Goal: Task Accomplishment & Management: Complete application form

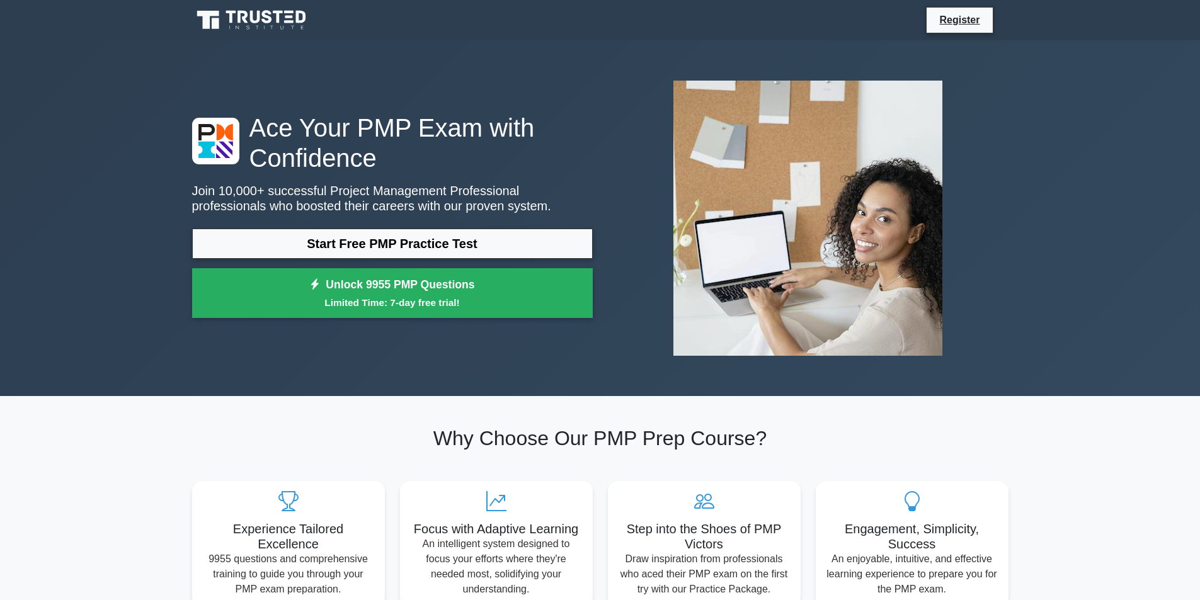
select select "English"
click at [414, 88] on div "Ace Your PMP Exam with Confidence Join 10,000+ successful Project Management Pr…" at bounding box center [601, 218] width 832 height 295
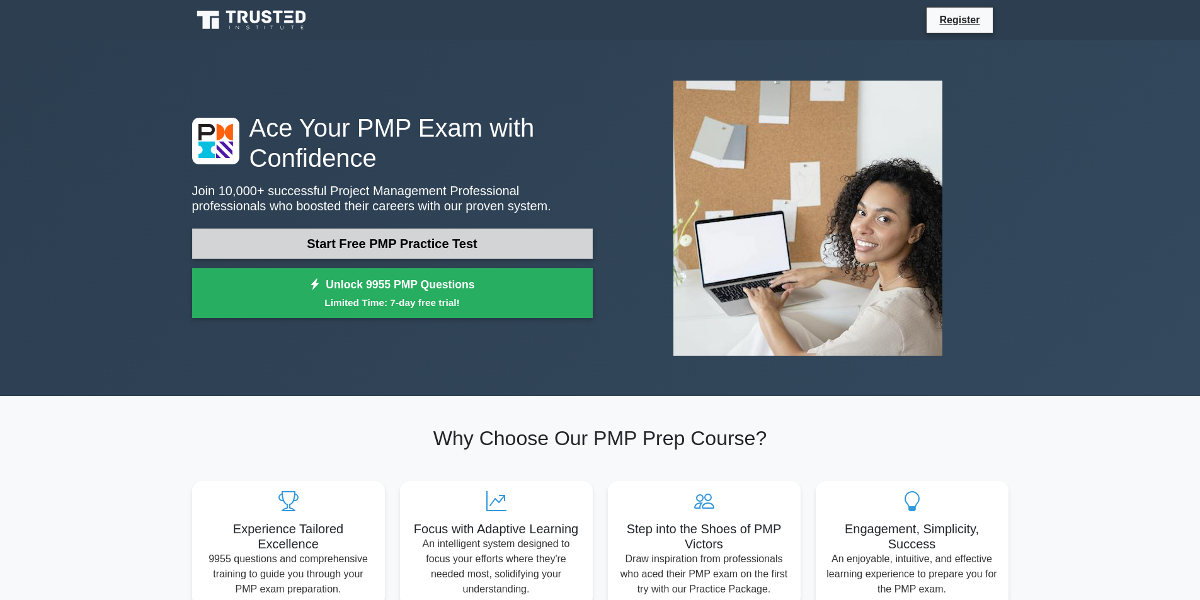
click at [374, 244] on link "Start Free PMP Practice Test" at bounding box center [392, 244] width 401 height 30
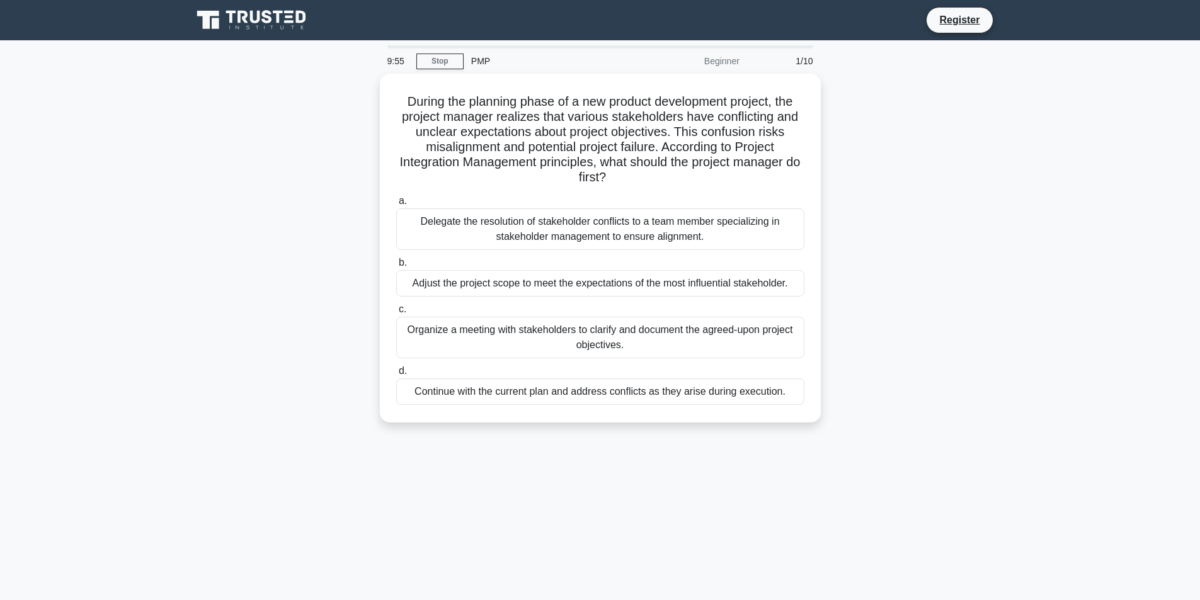
click at [1172, 129] on main "9:55 Stop PMP Beginner 1/10 During the planning phase of a new product developm…" at bounding box center [600, 360] width 1200 height 640
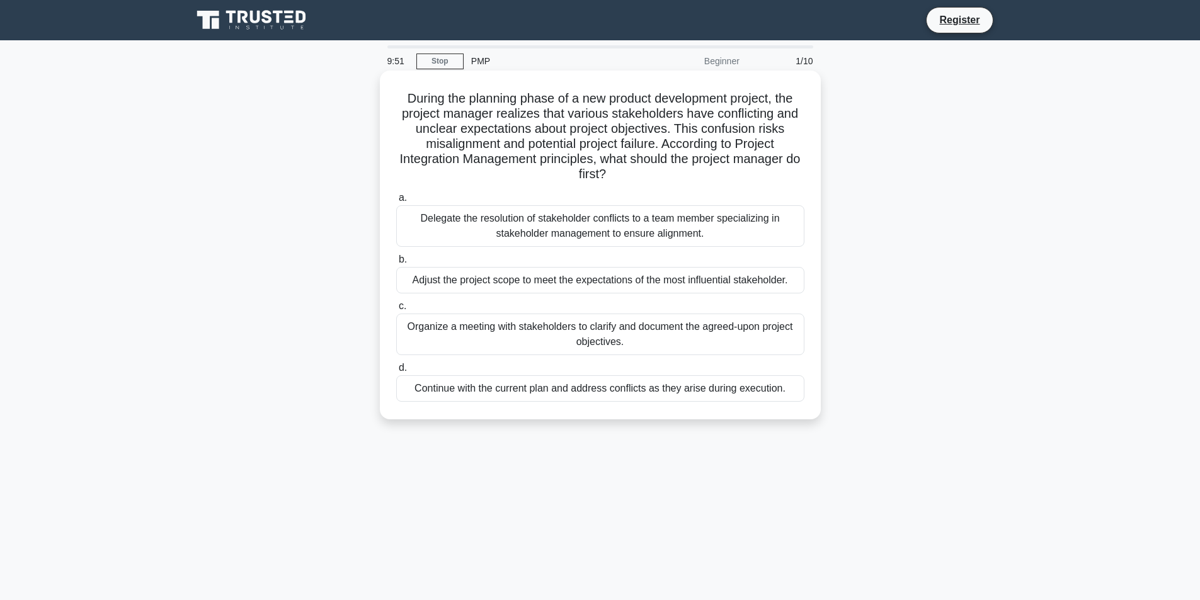
select select "English"
click at [552, 234] on div "Delegate the resolution of stakeholder conflicts to a team member specializing …" at bounding box center [600, 226] width 408 height 42
click at [396, 202] on input "a. Delegate the resolution of stakeholder conflicts to a team member specializi…" at bounding box center [396, 198] width 0 height 8
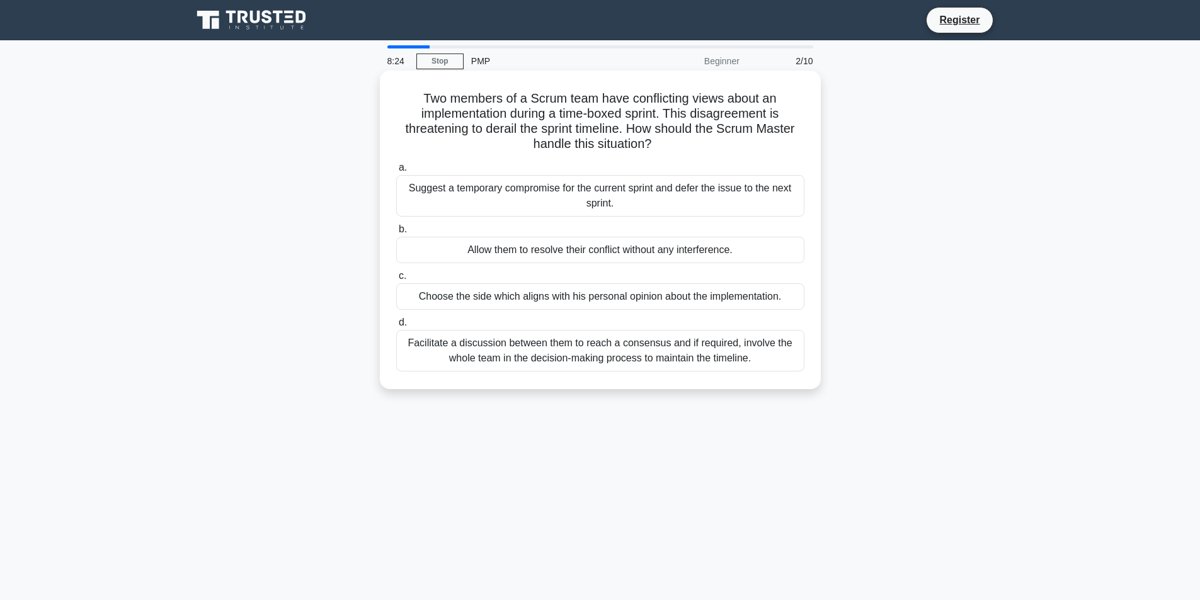
click at [700, 352] on div "Facilitate a discussion between them to reach a consensus and if required, invo…" at bounding box center [600, 351] width 408 height 42
click at [396, 327] on input "d. Facilitate a discussion between them to reach a consensus and if required, i…" at bounding box center [396, 323] width 0 height 8
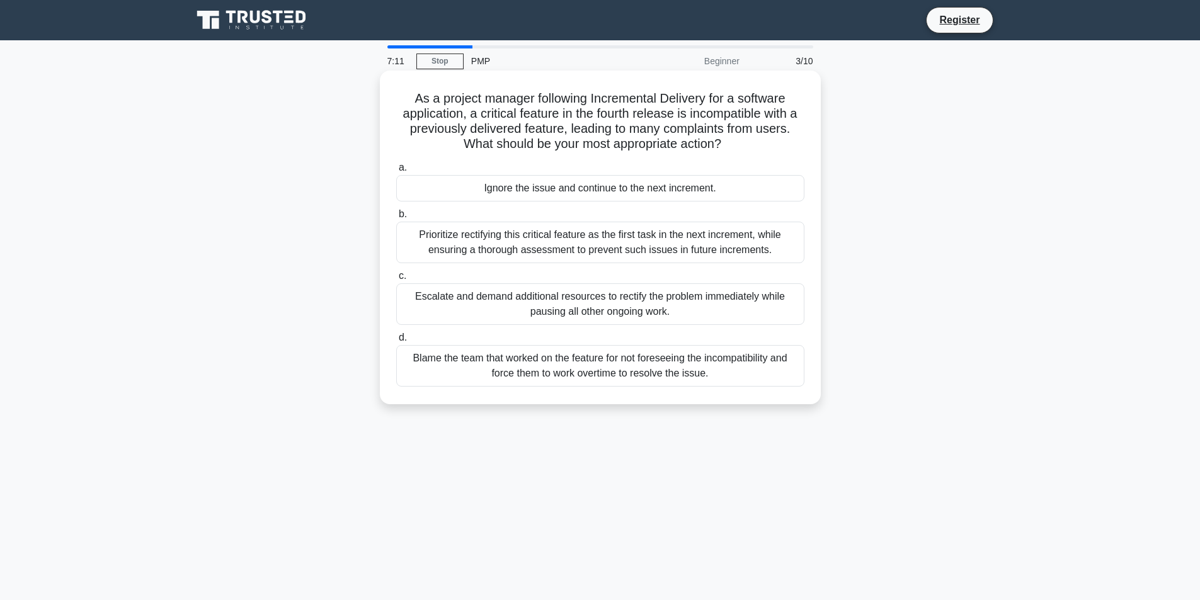
click at [672, 245] on div "Prioritize rectifying this critical feature as the first task in the next incre…" at bounding box center [600, 243] width 408 height 42
click at [396, 219] on input "b. Prioritize rectifying this critical feature as the first task in the next in…" at bounding box center [396, 214] width 0 height 8
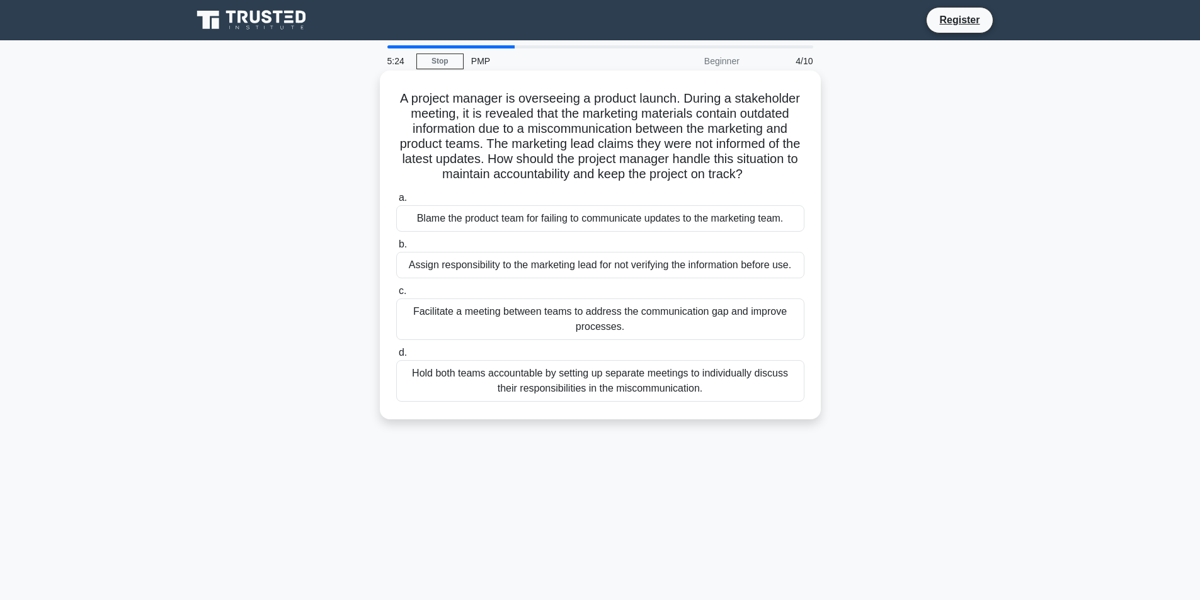
click at [619, 333] on div "Facilitate a meeting between teams to address the communication gap and improve…" at bounding box center [600, 320] width 408 height 42
click at [396, 295] on input "c. Facilitate a meeting between teams to address the communication gap and impr…" at bounding box center [396, 291] width 0 height 8
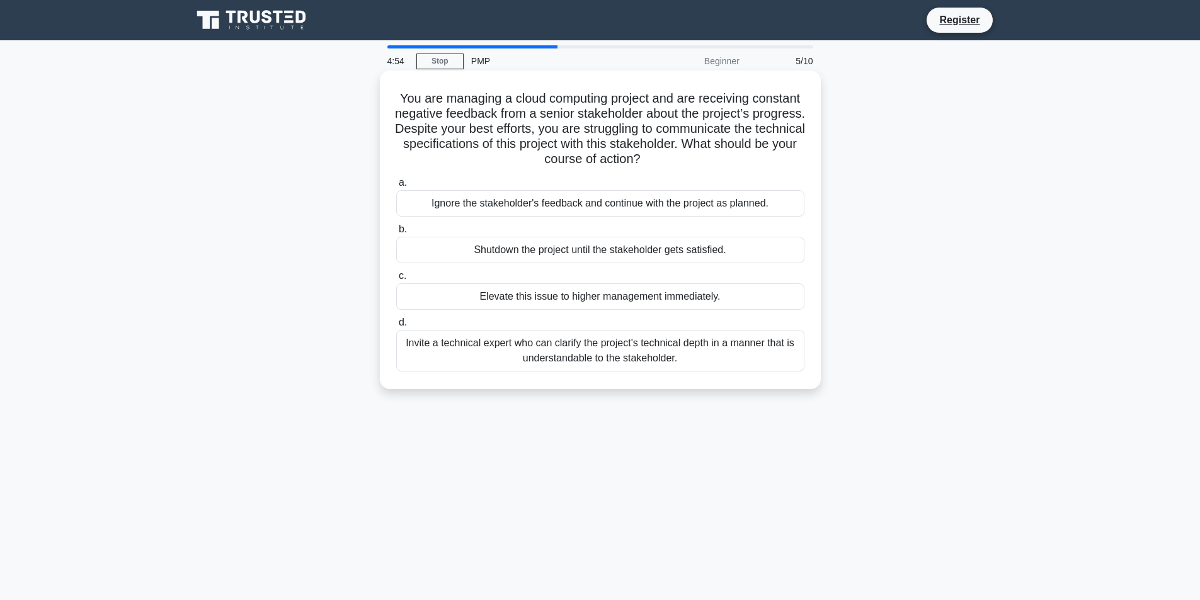
click at [600, 349] on div "Invite a technical expert who can clarify the project's technical depth in a ma…" at bounding box center [600, 351] width 408 height 42
click at [396, 327] on input "d. Invite a technical expert who can clarify the project's technical depth in a…" at bounding box center [396, 323] width 0 height 8
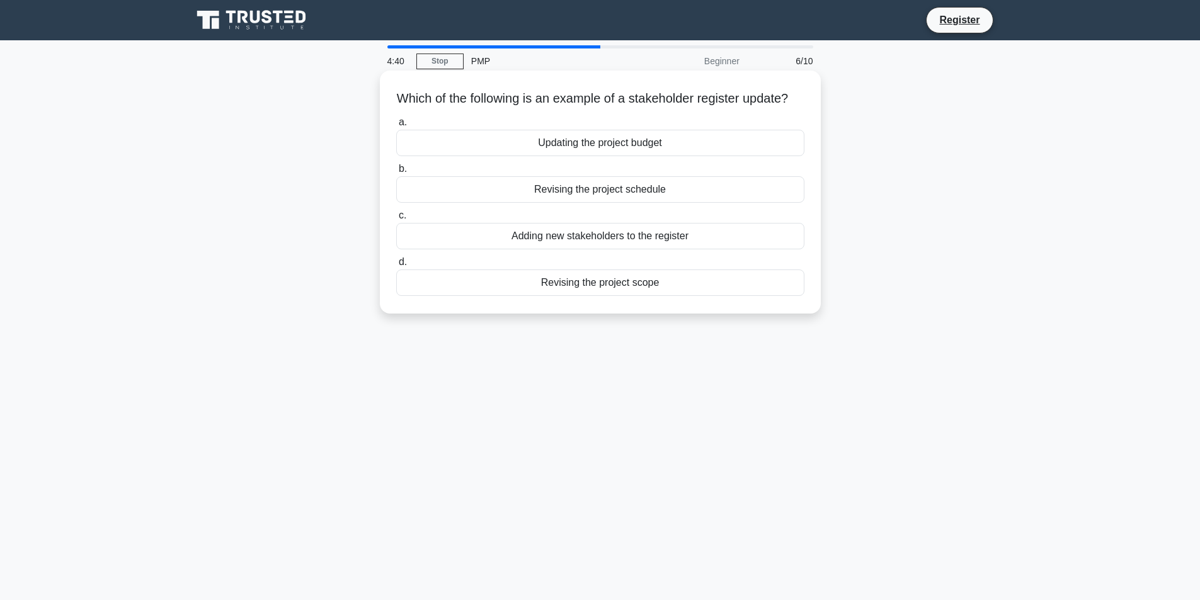
click at [607, 249] on div "Adding new stakeholders to the register" at bounding box center [600, 236] width 408 height 26
click at [396, 220] on input "c. Adding new stakeholders to the register" at bounding box center [396, 216] width 0 height 8
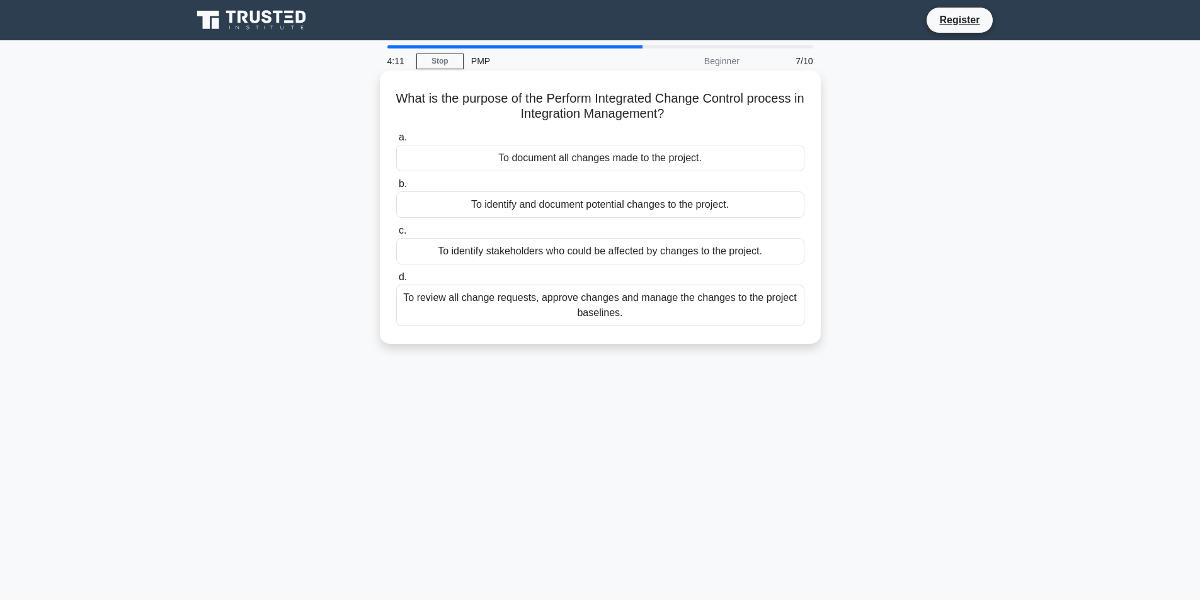
click at [575, 306] on div "To review all change requests, approve changes and manage the changes to the pr…" at bounding box center [600, 306] width 408 height 42
click at [396, 282] on input "d. To review all change requests, approve changes and manage the changes to the…" at bounding box center [396, 277] width 0 height 8
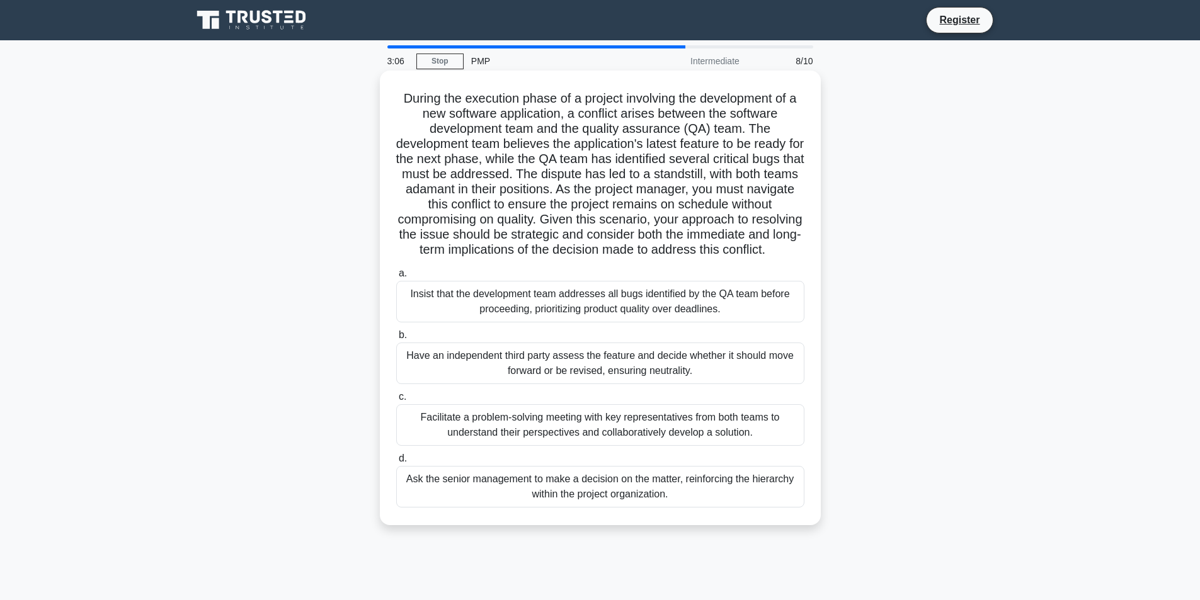
click at [687, 443] on div "Facilitate a problem-solving meeting with key representatives from both teams t…" at bounding box center [600, 425] width 408 height 42
click at [396, 401] on input "c. Facilitate a problem-solving meeting with key representatives from both team…" at bounding box center [396, 397] width 0 height 8
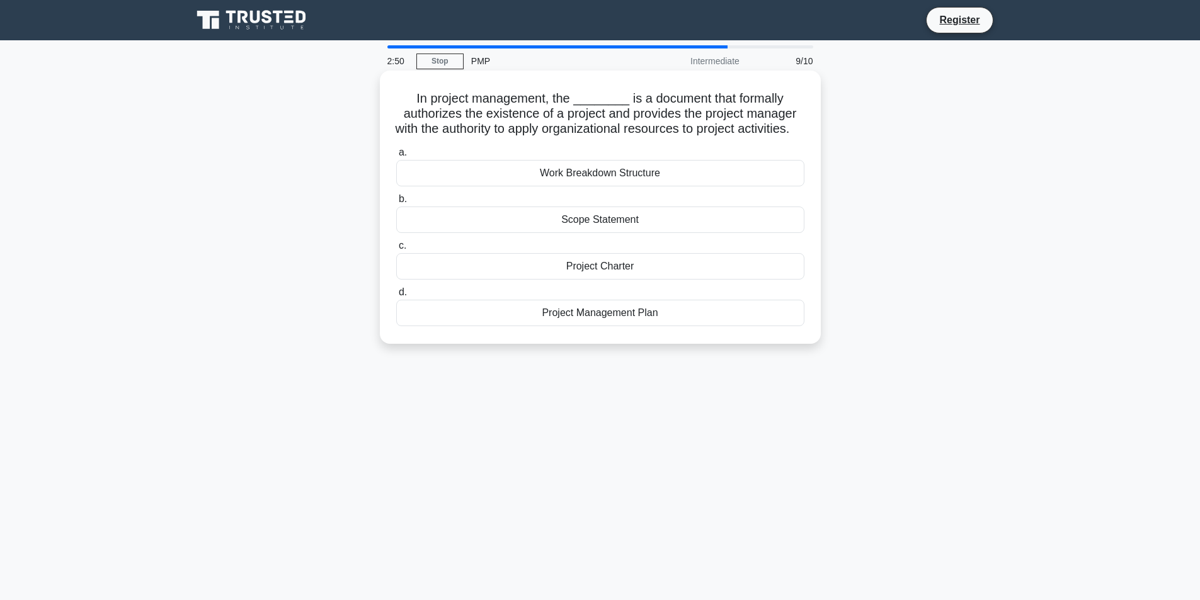
click at [596, 280] on div "Project Charter" at bounding box center [600, 266] width 408 height 26
click at [396, 250] on input "c. Project Charter" at bounding box center [396, 246] width 0 height 8
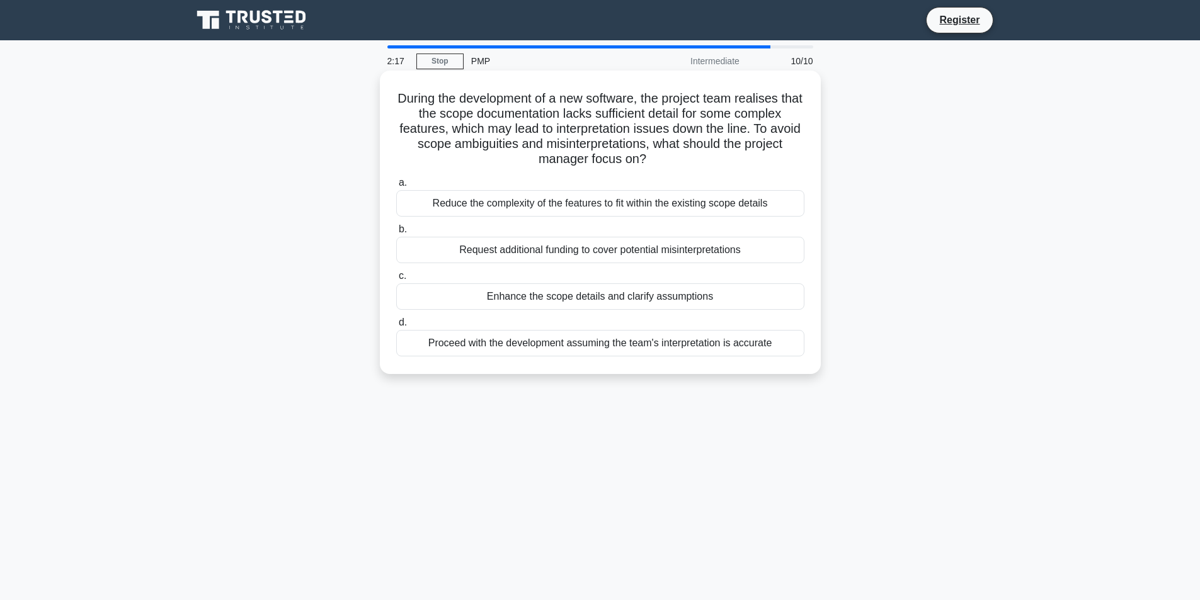
click at [575, 299] on div "Enhance the scope details and clarify assumptions" at bounding box center [600, 296] width 408 height 26
click at [396, 280] on input "c. Enhance the scope details and clarify assumptions" at bounding box center [396, 276] width 0 height 8
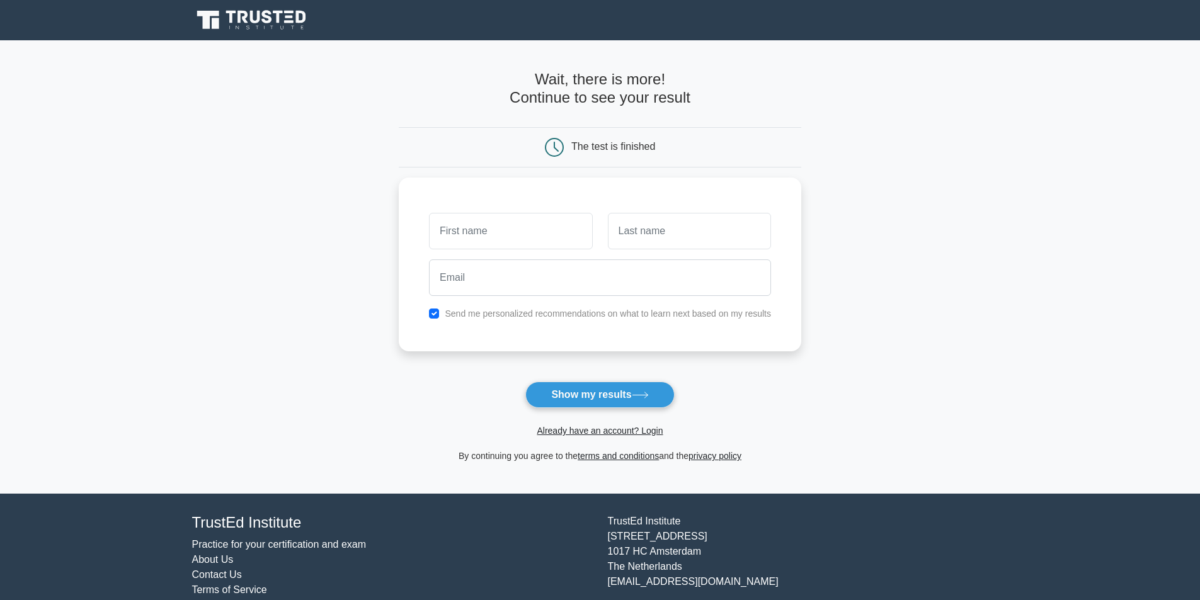
select select "English"
click at [464, 227] on input "text" at bounding box center [510, 228] width 163 height 37
type input "Md"
click at [643, 222] on input "text" at bounding box center [689, 228] width 163 height 37
type input "Harun-or-Roshid"
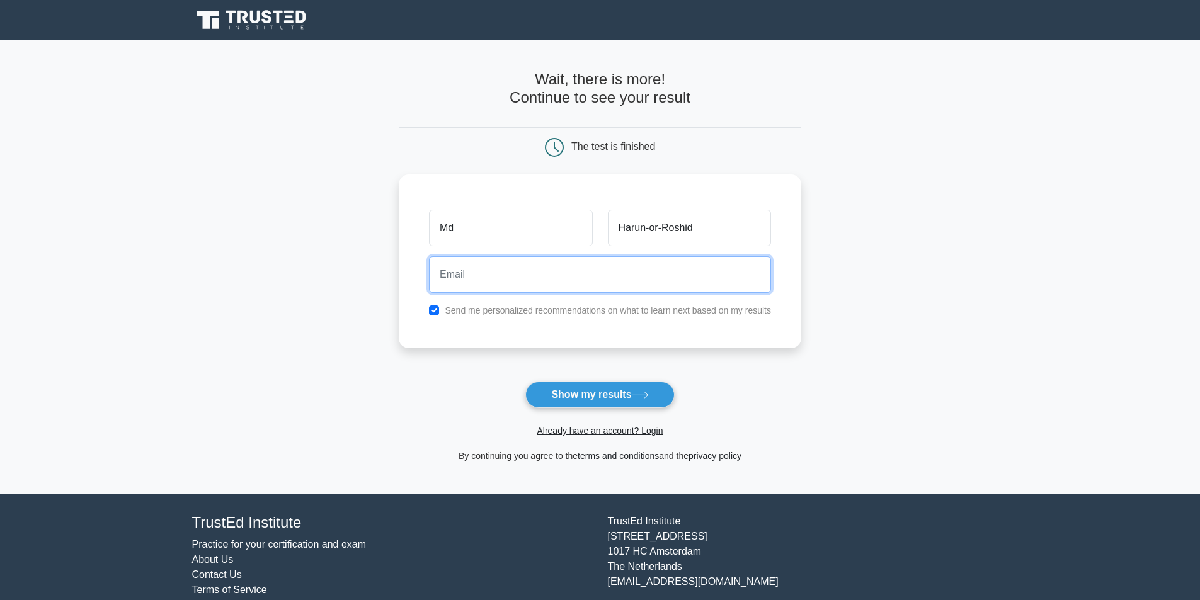
click at [462, 278] on input "email" at bounding box center [600, 274] width 342 height 37
click at [452, 276] on input "email" at bounding box center [600, 274] width 342 height 37
click at [437, 311] on input "checkbox" at bounding box center [434, 311] width 10 height 10
checkbox input "false"
click at [450, 280] on input "email" at bounding box center [600, 274] width 342 height 37
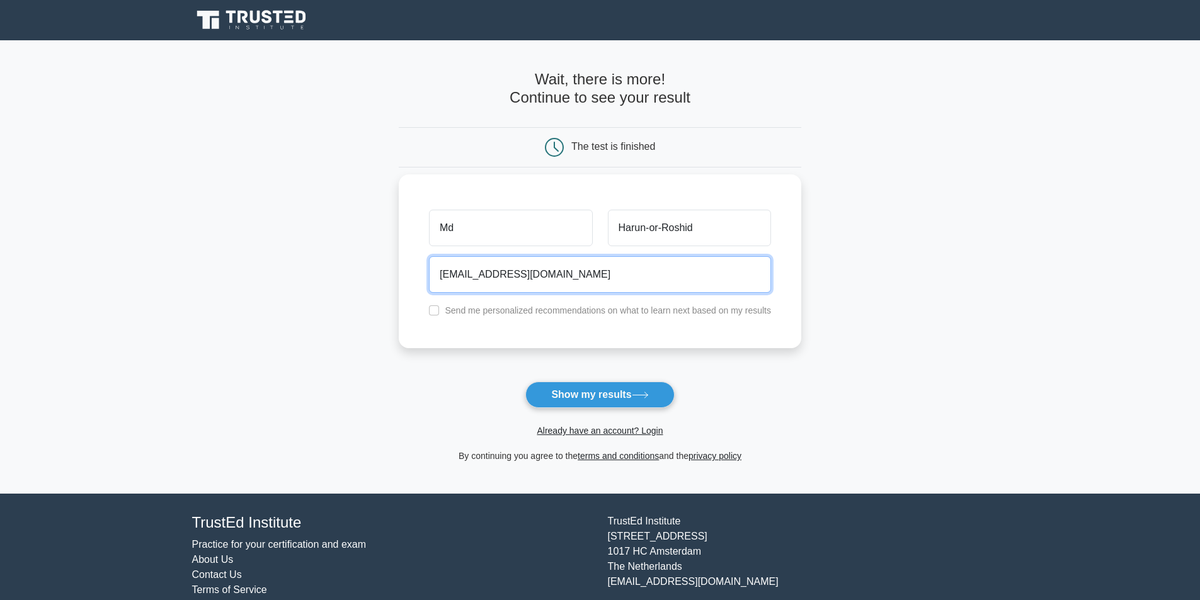
type input "[EMAIL_ADDRESS][DOMAIN_NAME]"
click at [438, 312] on input "checkbox" at bounding box center [434, 311] width 10 height 10
checkbox input "true"
click at [452, 271] on input "[EMAIL_ADDRESS][DOMAIN_NAME]" at bounding box center [600, 274] width 342 height 37
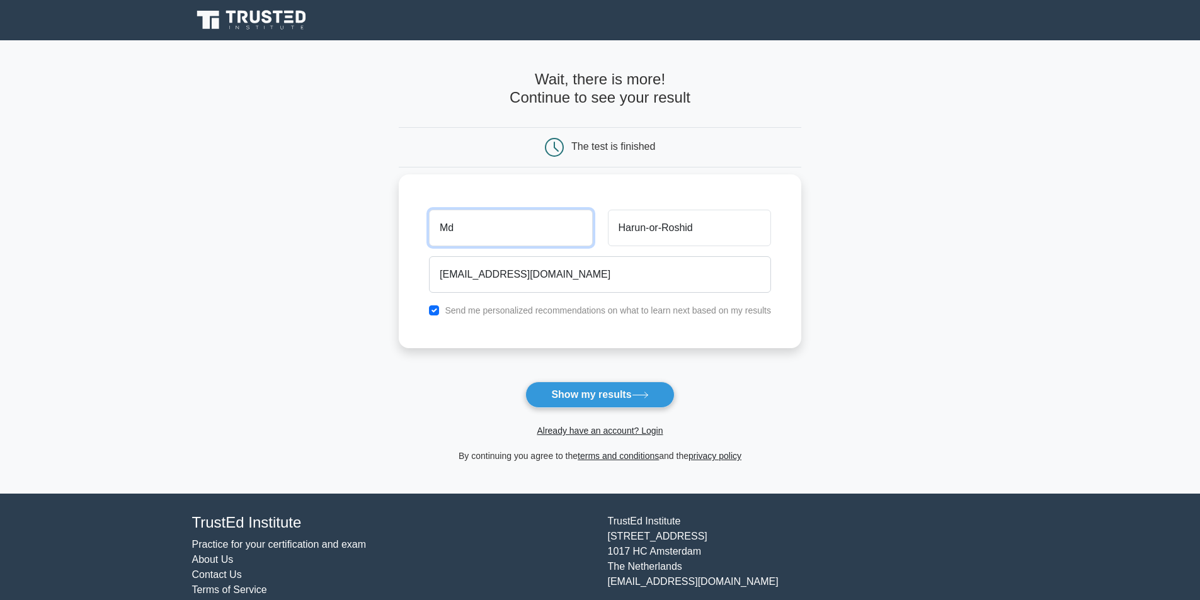
click at [470, 228] on input "Md" at bounding box center [510, 228] width 163 height 37
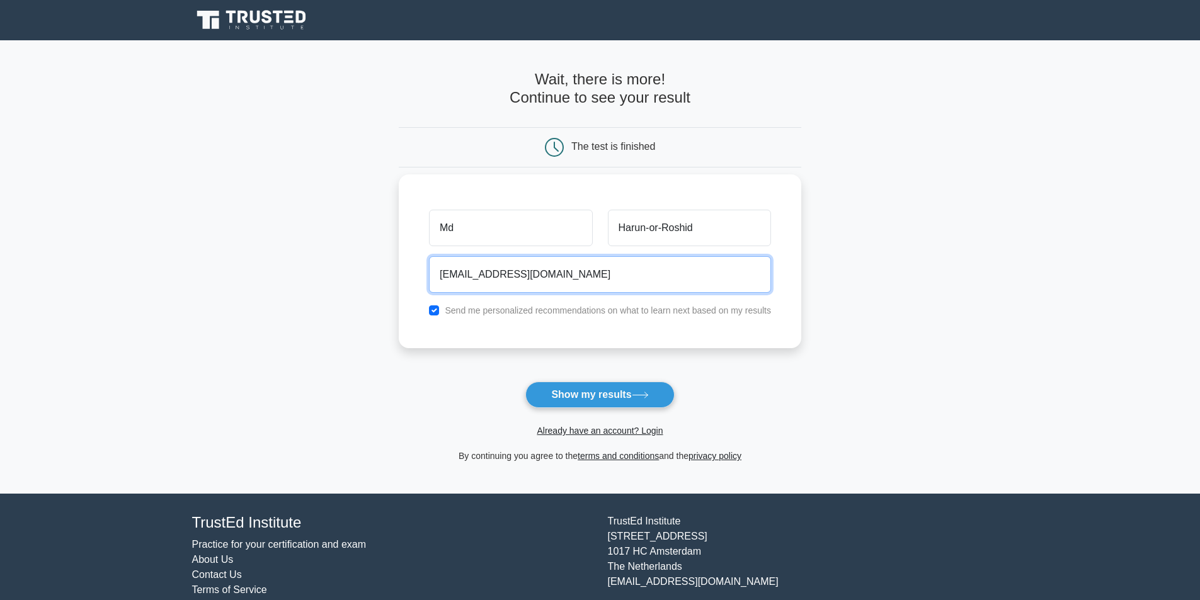
click at [509, 278] on input "[EMAIL_ADDRESS][DOMAIN_NAME]" at bounding box center [600, 274] width 342 height 37
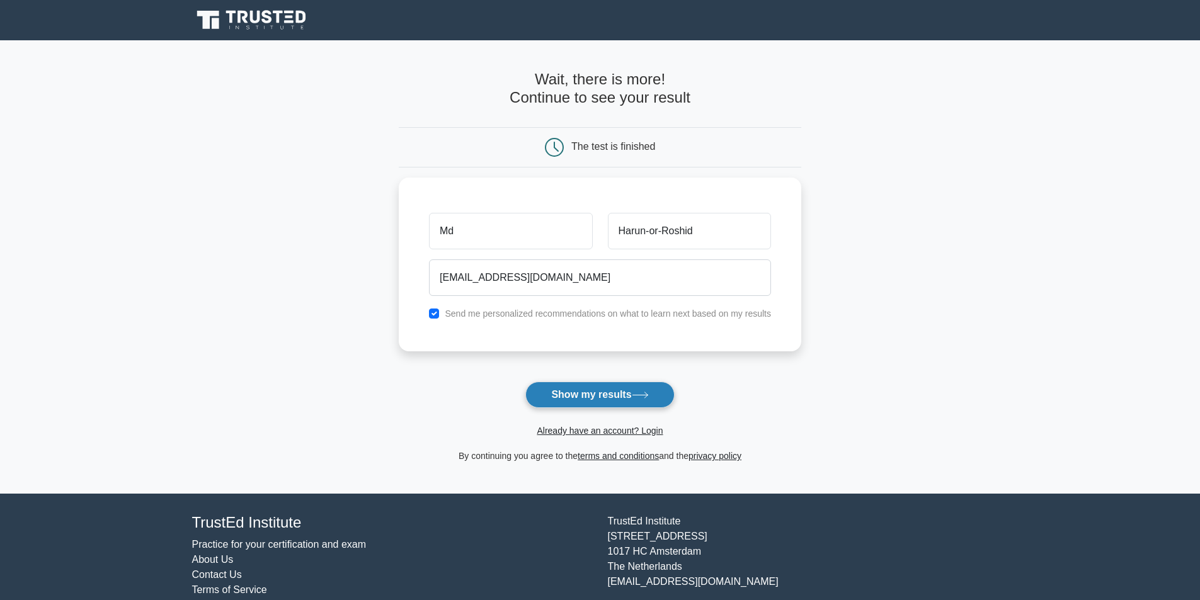
click at [581, 394] on button "Show my results" at bounding box center [599, 395] width 149 height 26
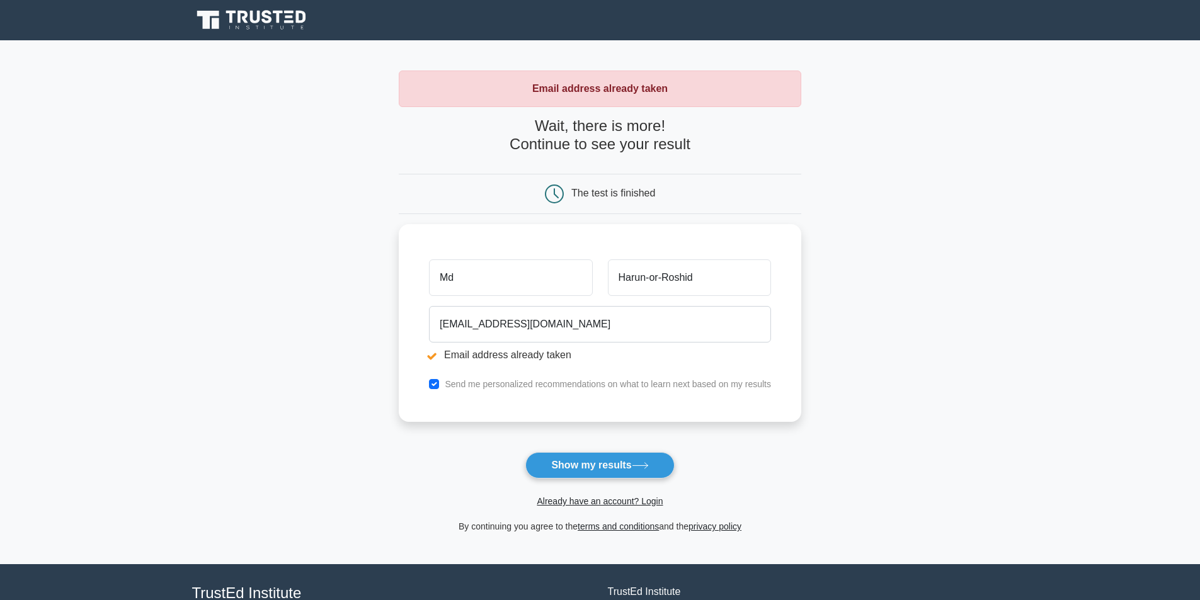
select select "English"
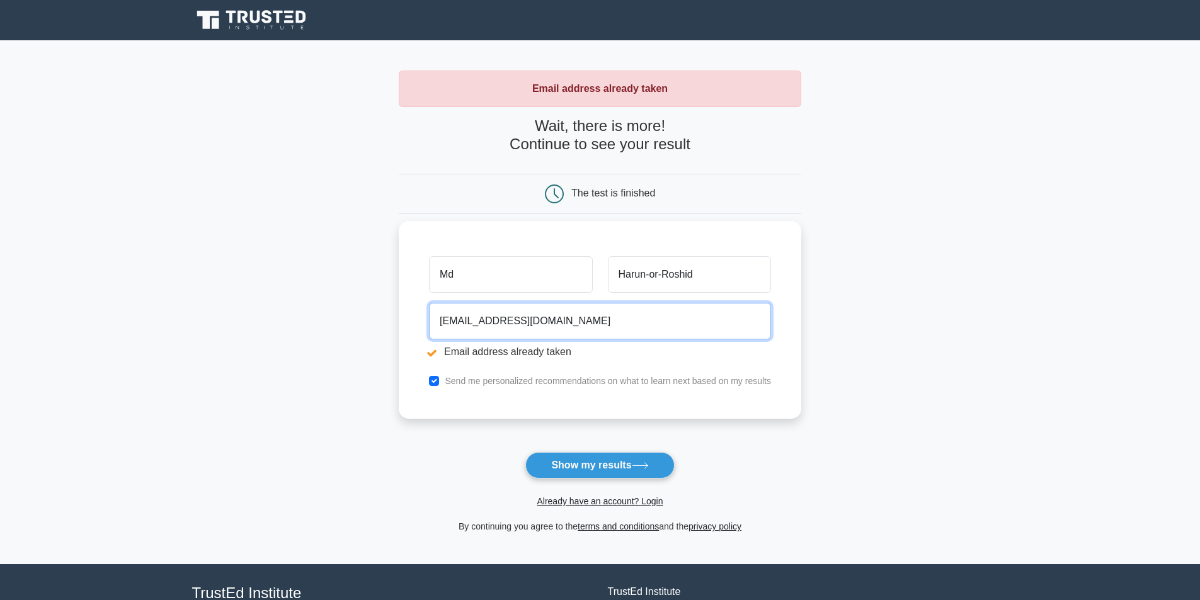
click at [552, 324] on input "[EMAIL_ADDRESS][DOMAIN_NAME]" at bounding box center [600, 321] width 342 height 37
click at [596, 317] on input "[EMAIL_ADDRESS][DOMAIN_NAME]" at bounding box center [600, 321] width 342 height 37
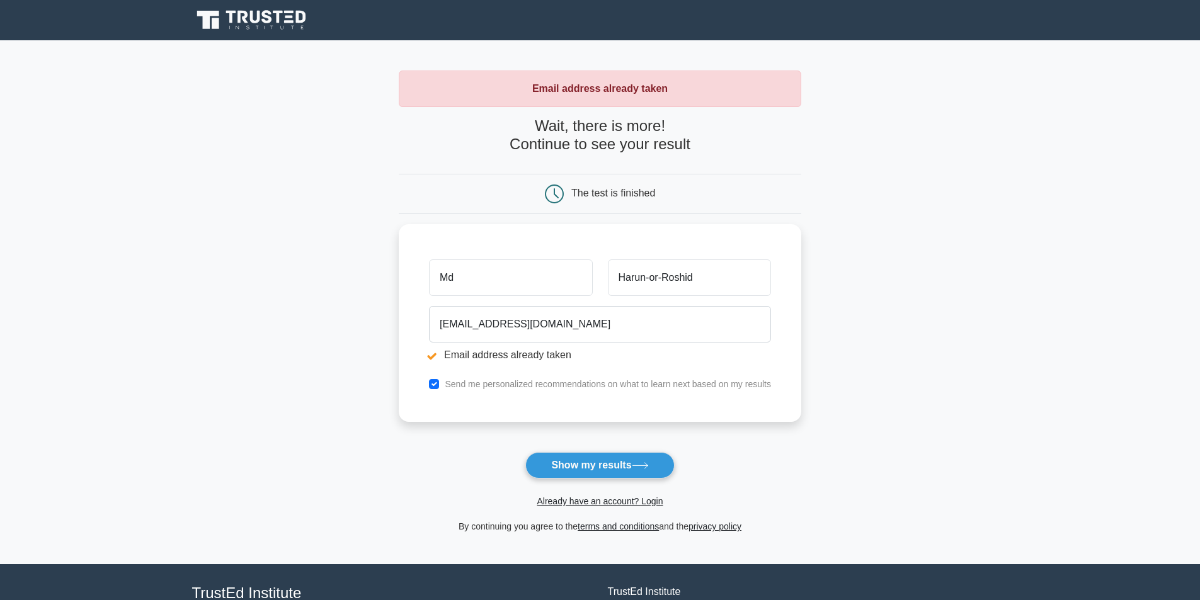
click at [549, 193] on icon at bounding box center [554, 194] width 19 height 19
click at [529, 273] on input "Md" at bounding box center [510, 274] width 163 height 37
click at [438, 384] on input "checkbox" at bounding box center [434, 381] width 10 height 10
checkbox input "false"
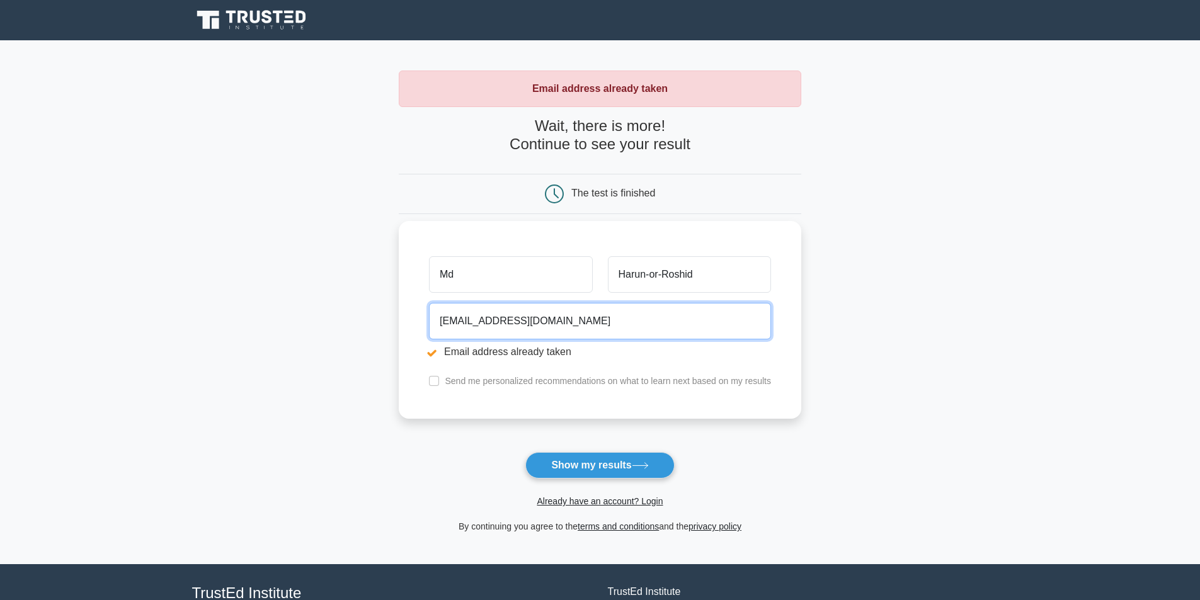
click at [504, 329] on input "[EMAIL_ADDRESS][DOMAIN_NAME]" at bounding box center [600, 321] width 342 height 37
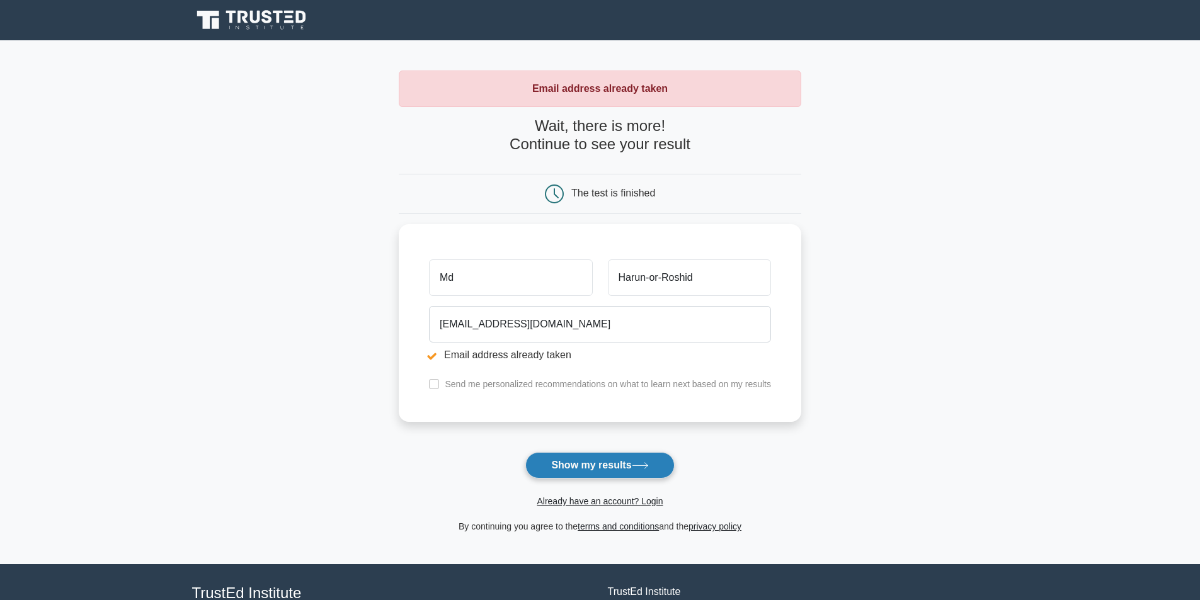
click at [589, 463] on button "Show my results" at bounding box center [599, 465] width 149 height 26
select select "English"
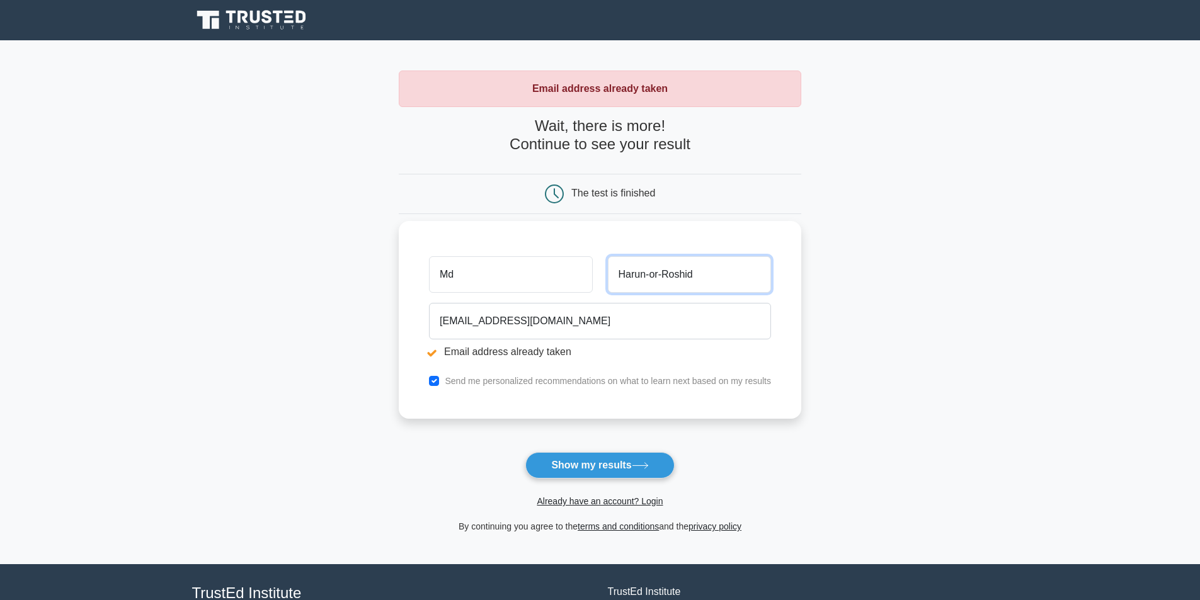
click at [624, 270] on input "Harun-or-Roshid" at bounding box center [689, 274] width 163 height 37
click at [661, 272] on input "Harun-or-Roshid" at bounding box center [689, 274] width 163 height 37
click at [557, 190] on icon at bounding box center [554, 194] width 19 height 19
click at [435, 382] on input "checkbox" at bounding box center [434, 381] width 10 height 10
checkbox input "false"
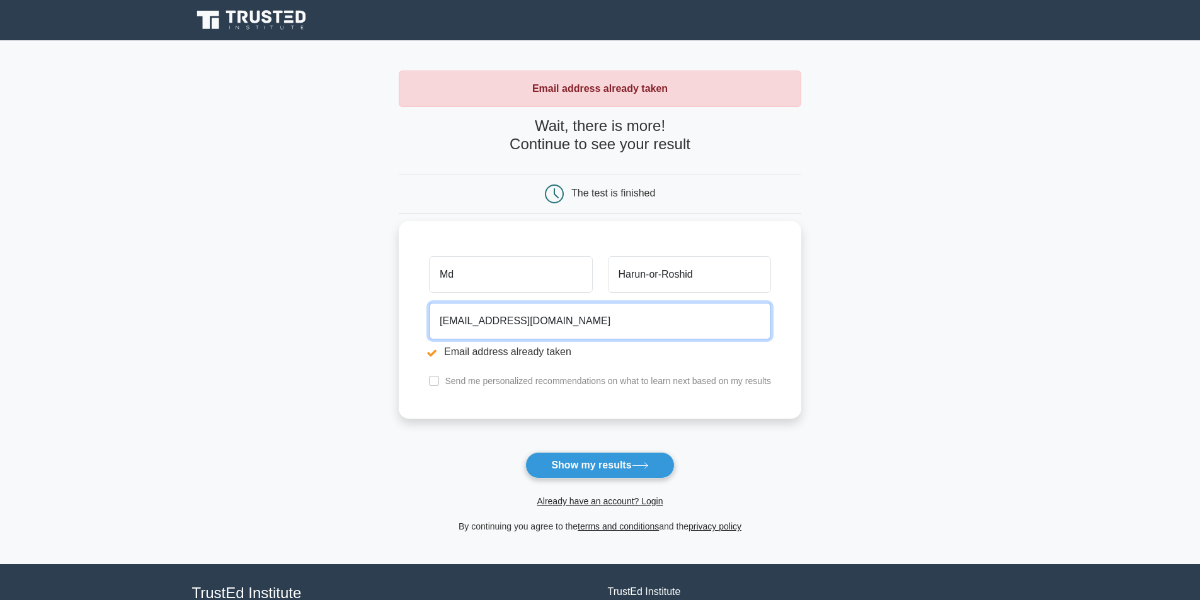
click at [567, 322] on input "[EMAIL_ADDRESS][DOMAIN_NAME]" at bounding box center [600, 321] width 342 height 37
drag, startPoint x: 464, startPoint y: 322, endPoint x: 347, endPoint y: 321, distance: 117.2
click at [353, 322] on main "Email address already taken Wait, there is more! Continue to see your result Th…" at bounding box center [600, 302] width 1200 height 524
type input "rashid95116@yahoo.com"
click at [439, 380] on input "checkbox" at bounding box center [434, 381] width 10 height 10
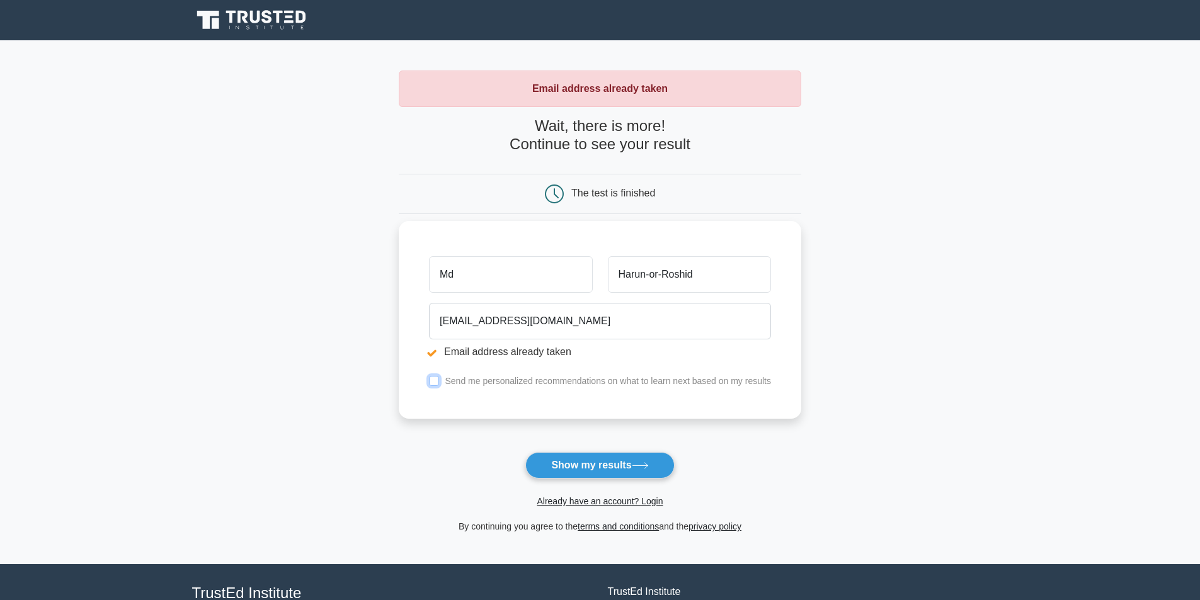
checkbox input "true"
click at [570, 466] on button "Show my results" at bounding box center [599, 465] width 149 height 26
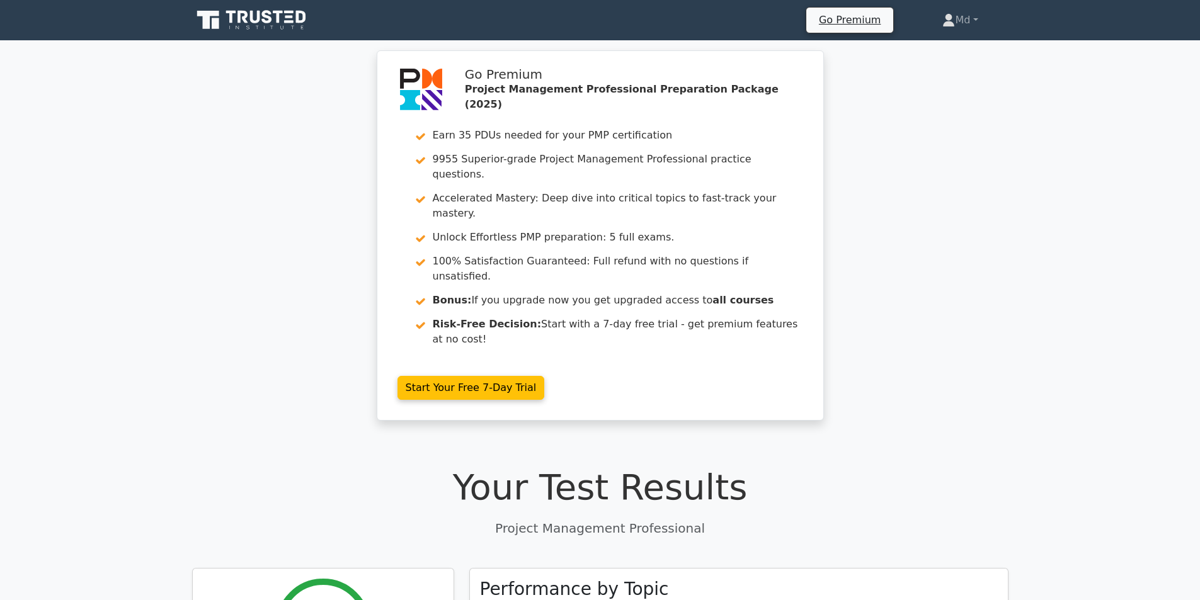
select select "English"
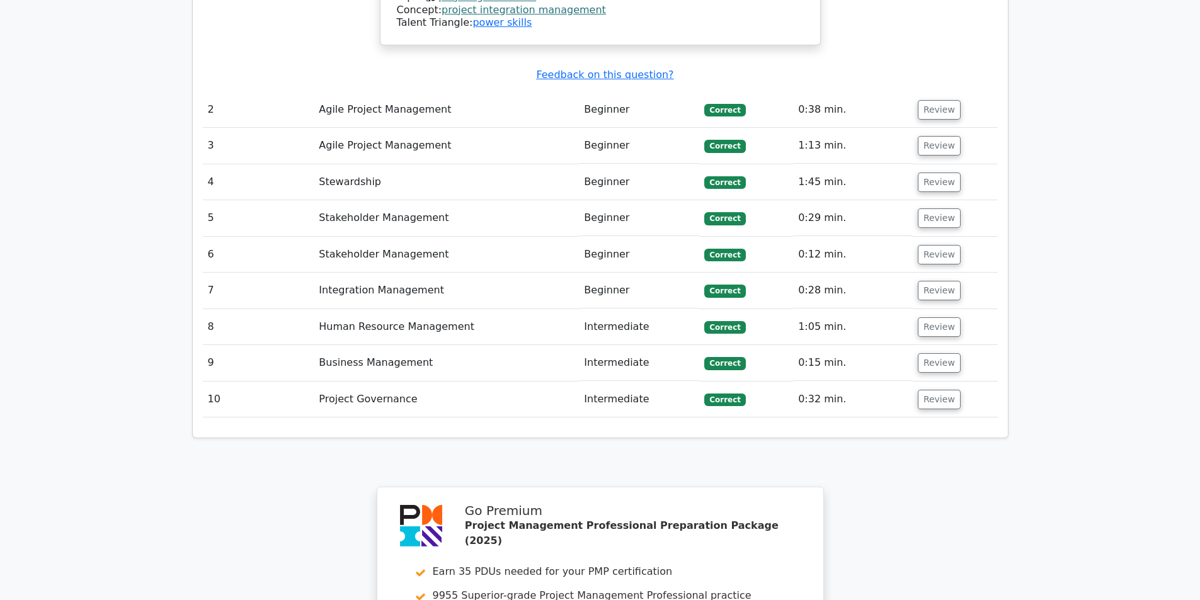
scroll to position [1638, 0]
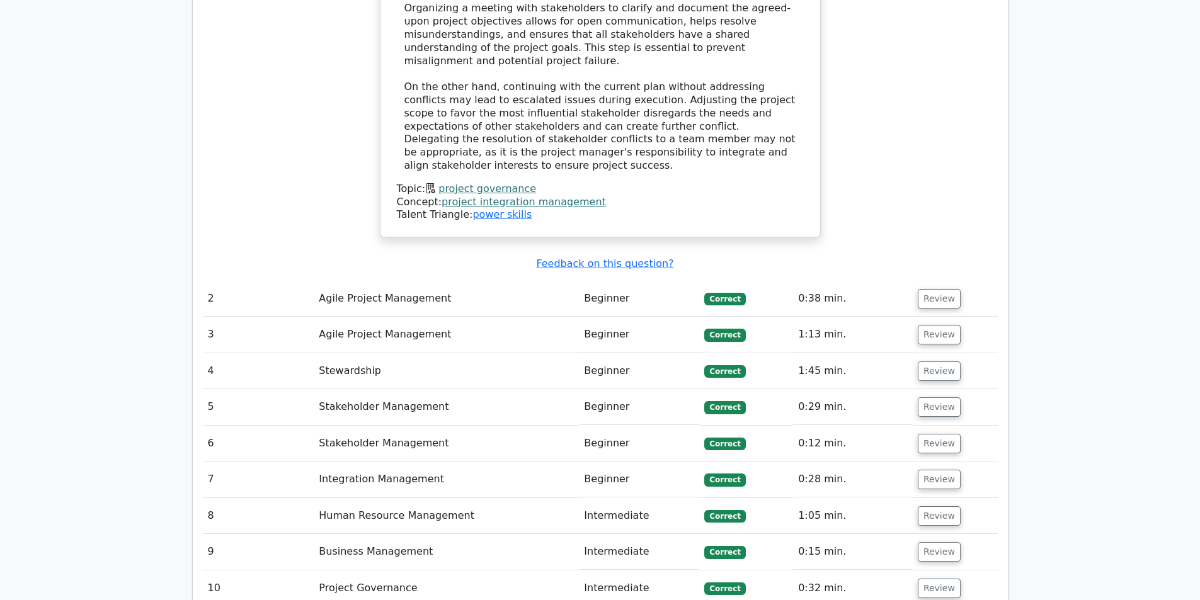
click at [595, 281] on td "Beginner" at bounding box center [639, 299] width 120 height 36
click at [929, 289] on button "Review" at bounding box center [939, 299] width 43 height 20
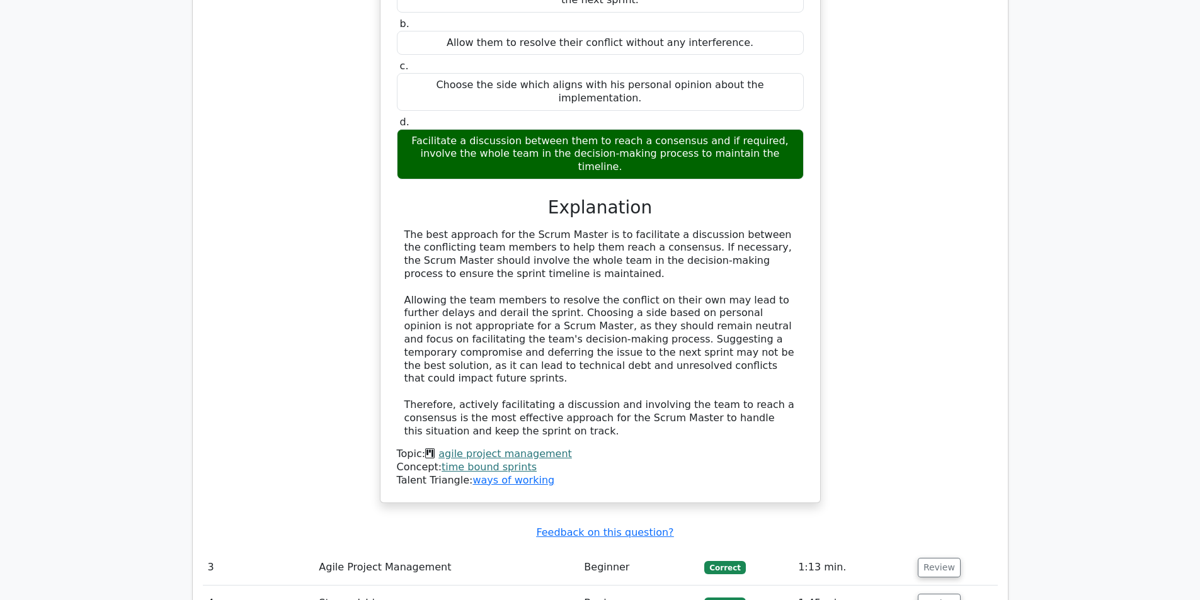
scroll to position [2331, 0]
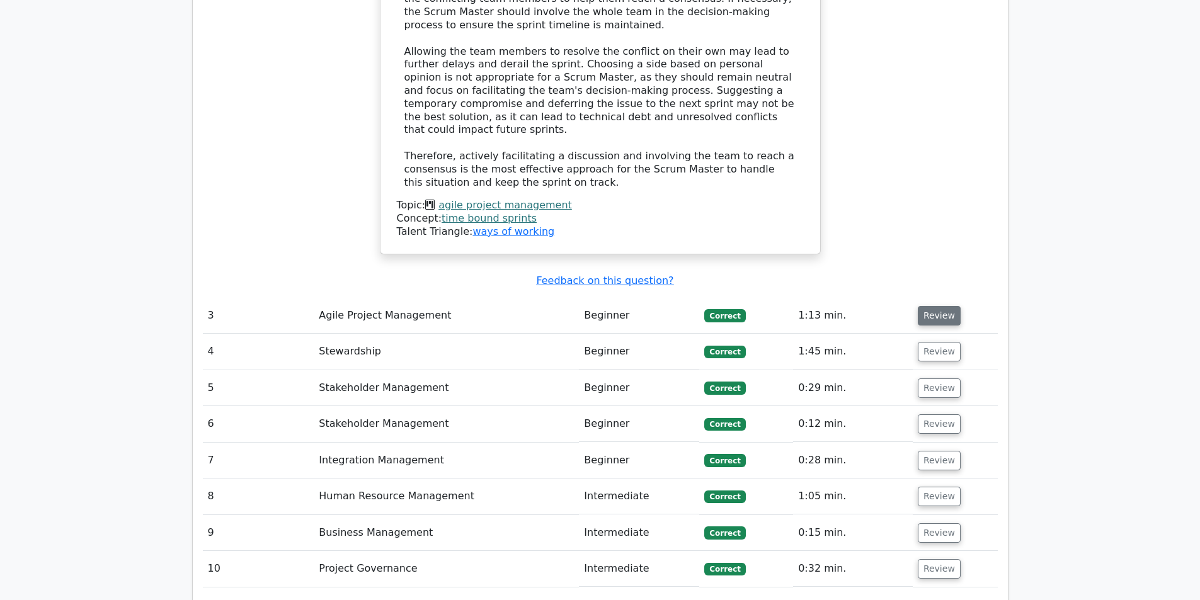
click at [938, 306] on button "Review" at bounding box center [939, 316] width 43 height 20
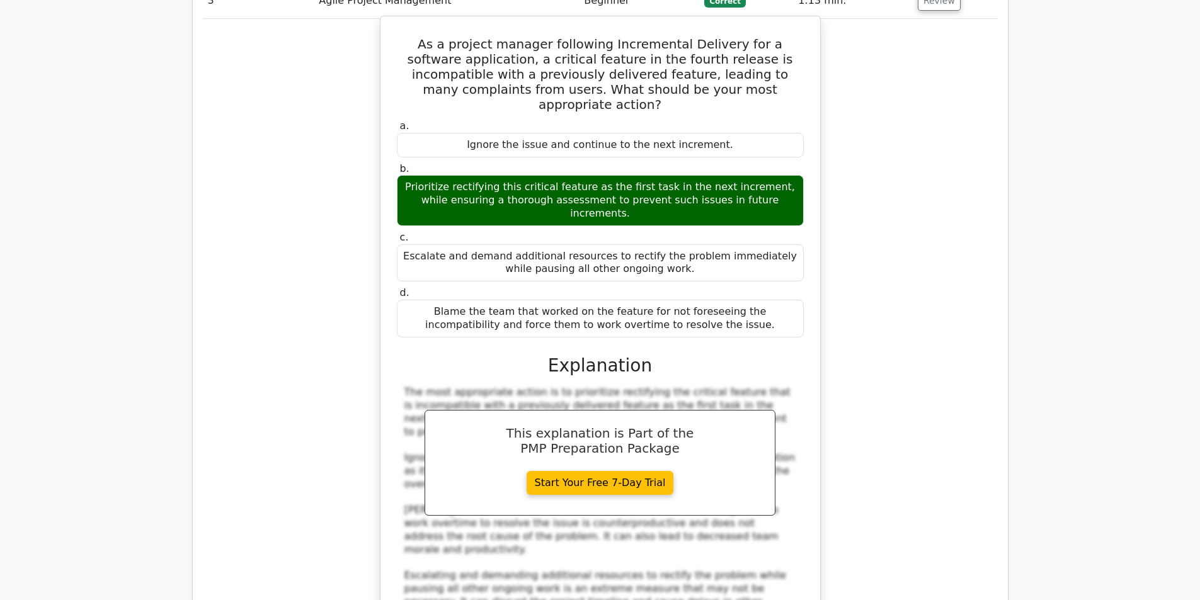
scroll to position [2772, 0]
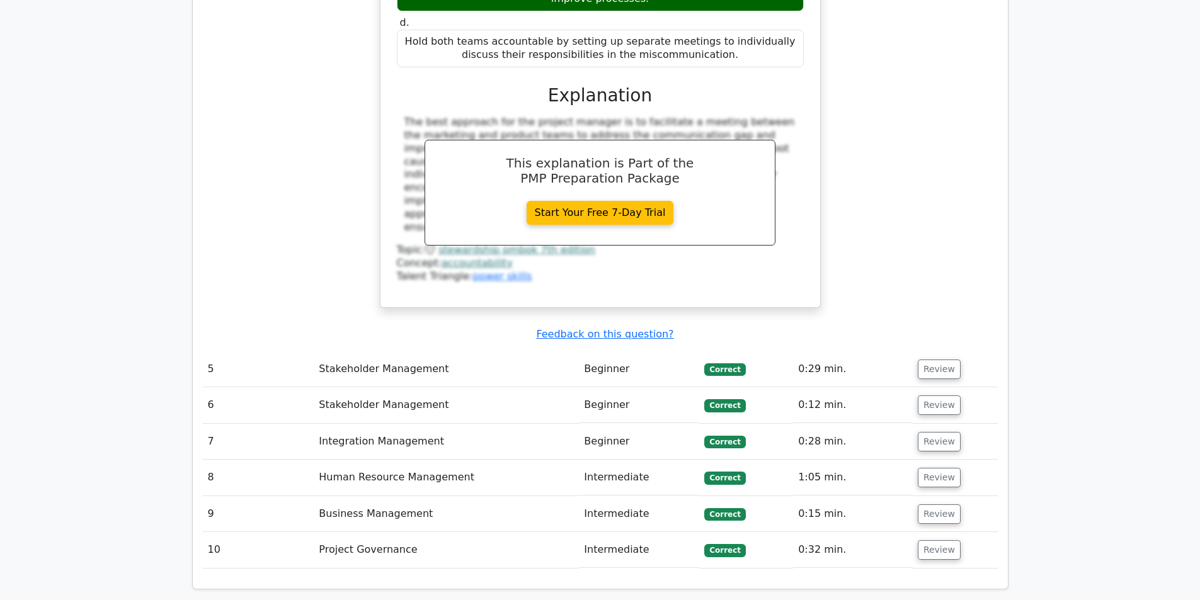
scroll to position [4032, 0]
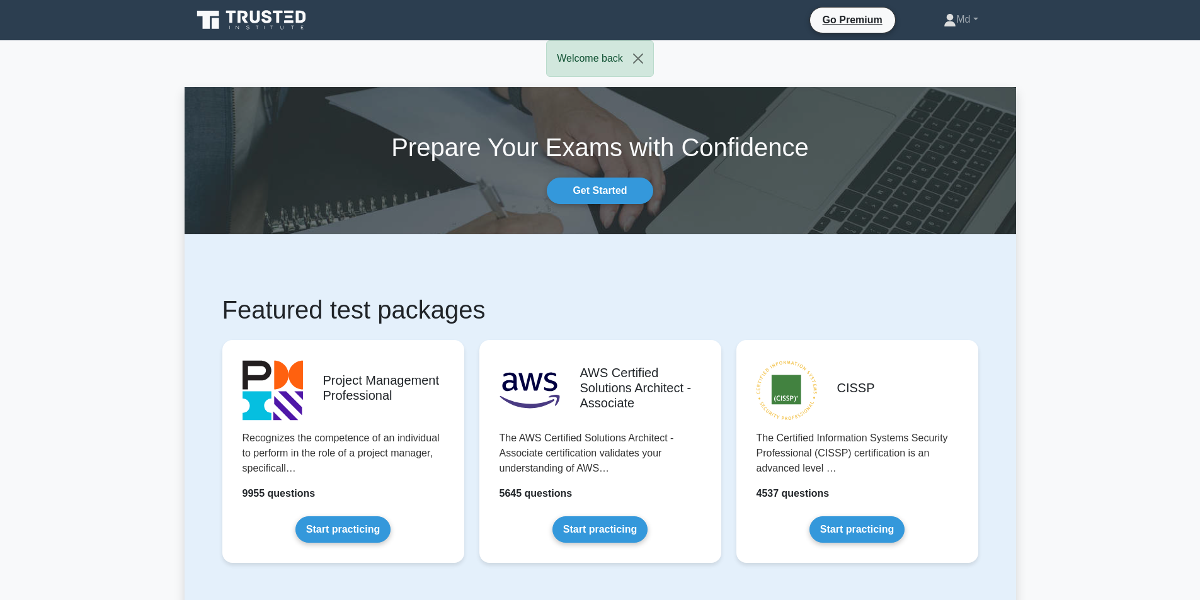
select select "English"
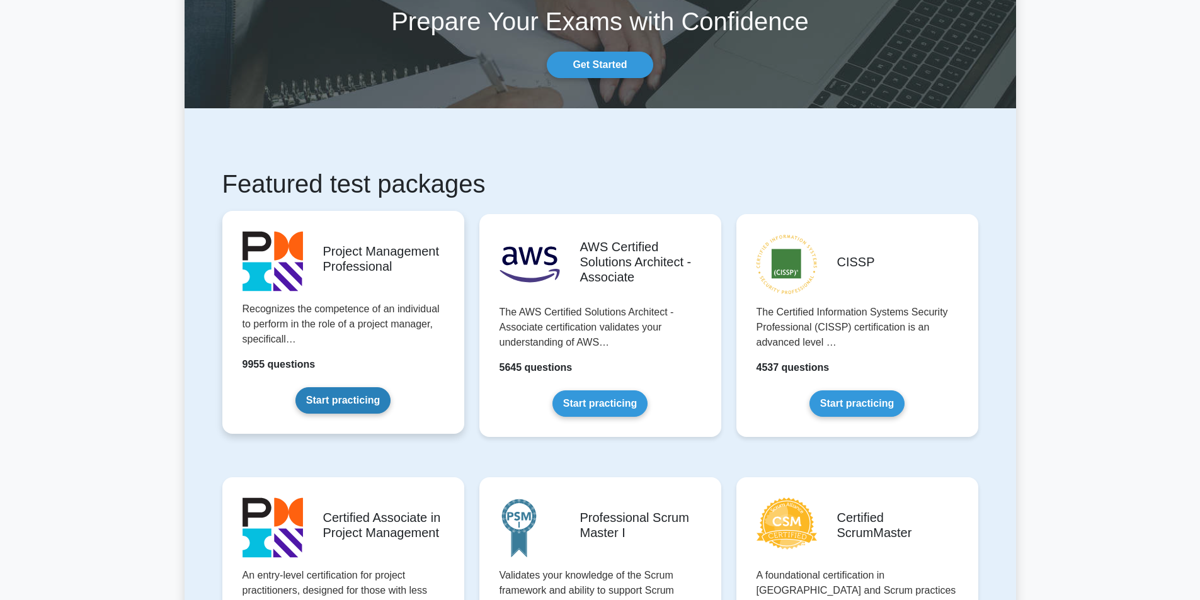
click at [336, 400] on link "Start practicing" at bounding box center [342, 400] width 95 height 26
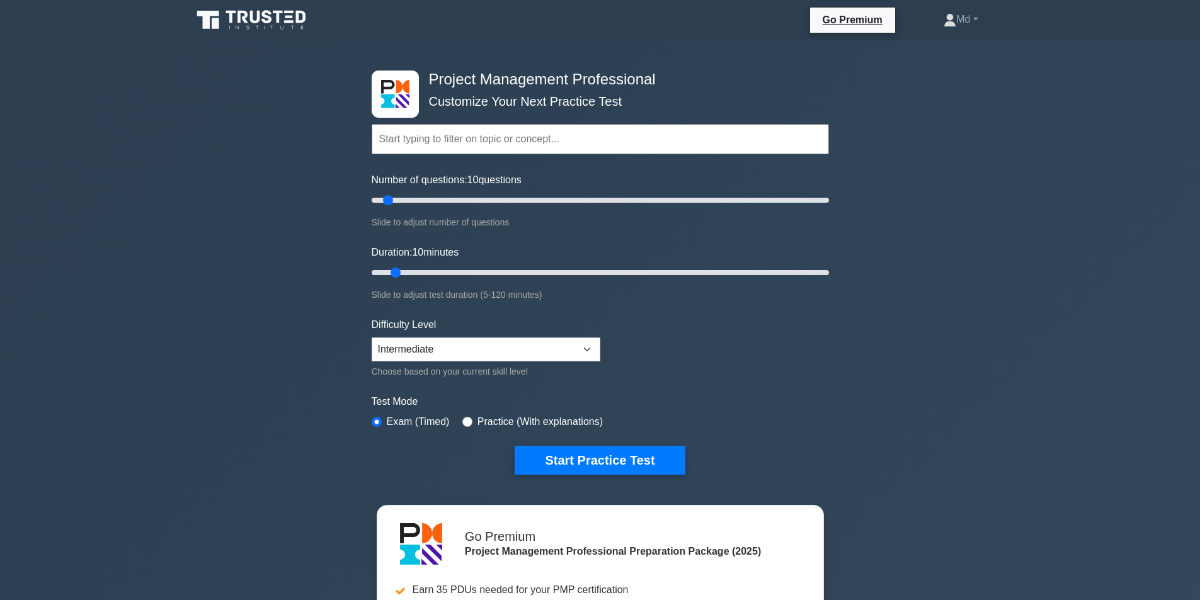
select select "English"
type input "40"
click at [452, 200] on input "Number of questions: 10 questions" at bounding box center [600, 200] width 457 height 15
click at [431, 268] on input "Duration: 20 minutes" at bounding box center [600, 272] width 457 height 15
click at [455, 270] on input "Duration: 25 minutes" at bounding box center [600, 272] width 457 height 15
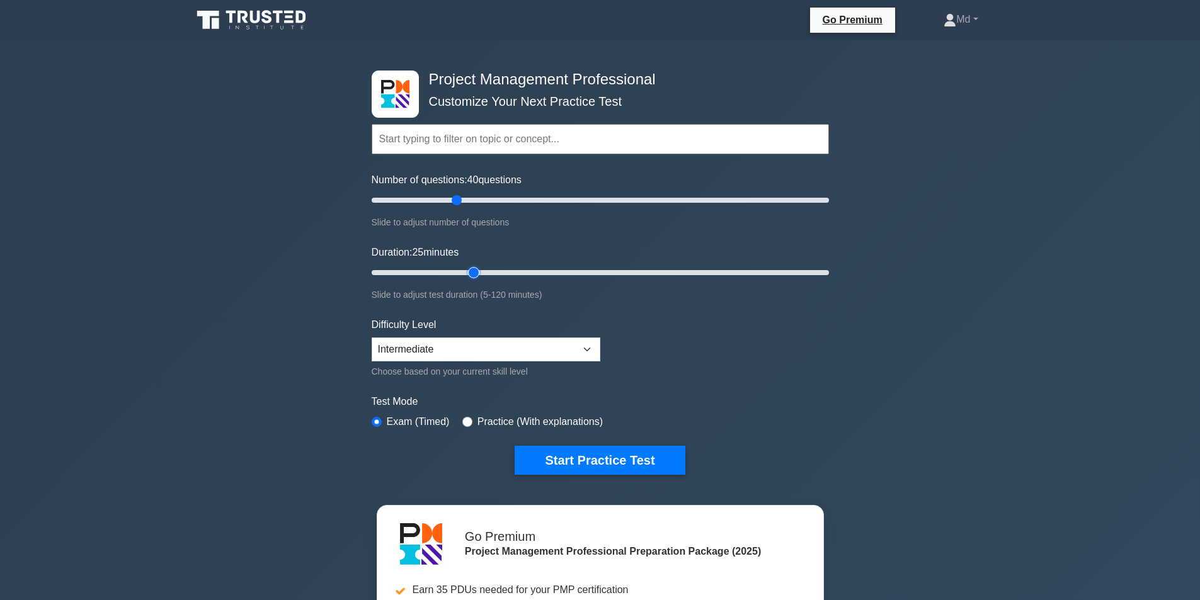
type input "30"
click at [476, 276] on input "Duration: 25 minutes" at bounding box center [600, 272] width 457 height 15
click at [469, 347] on select "Beginner Intermediate Expert" at bounding box center [486, 350] width 229 height 24
select select "expert"
click at [372, 338] on select "Beginner Intermediate Expert" at bounding box center [486, 350] width 229 height 24
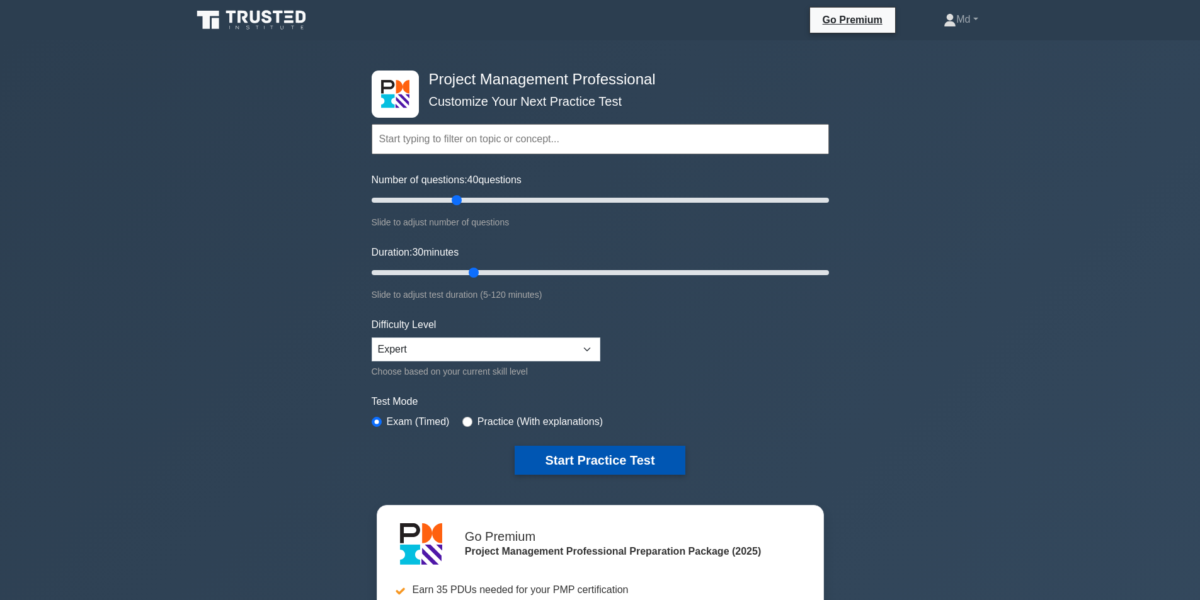
click at [548, 450] on button "Start Practice Test" at bounding box center [600, 460] width 170 height 29
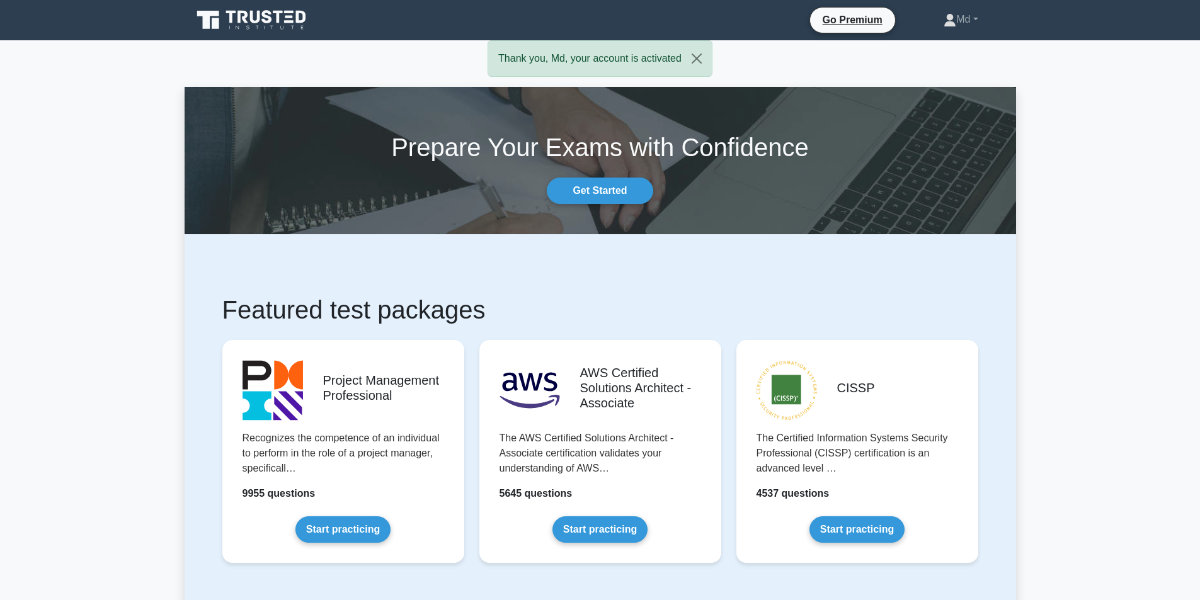
select select "English"
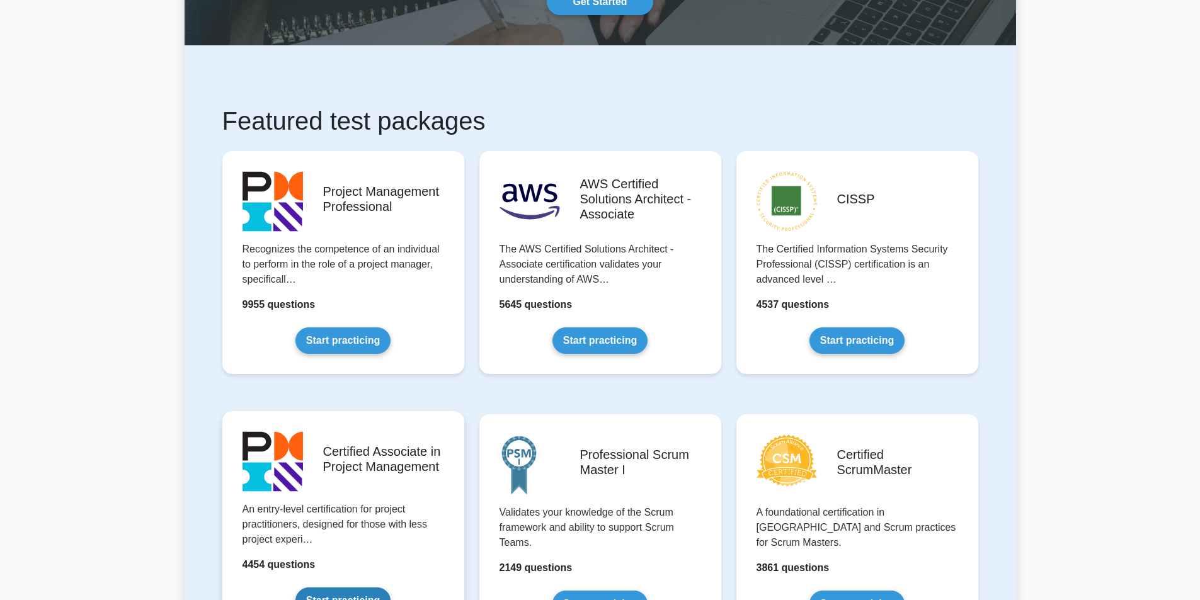
scroll to position [378, 0]
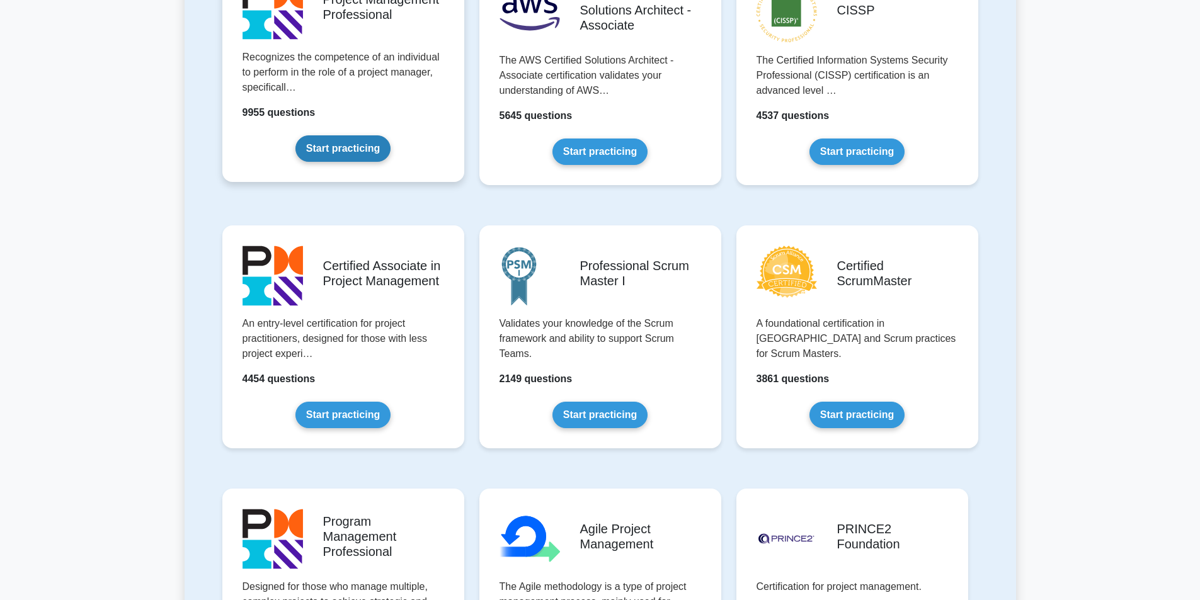
click at [355, 151] on link "Start practicing" at bounding box center [342, 148] width 95 height 26
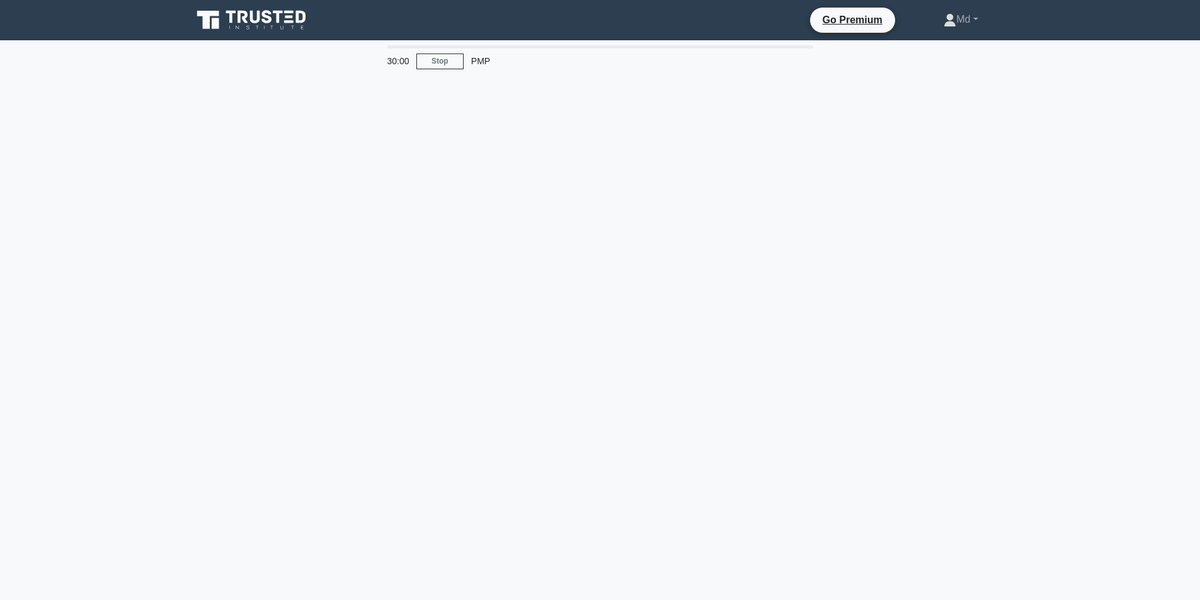
select select "English"
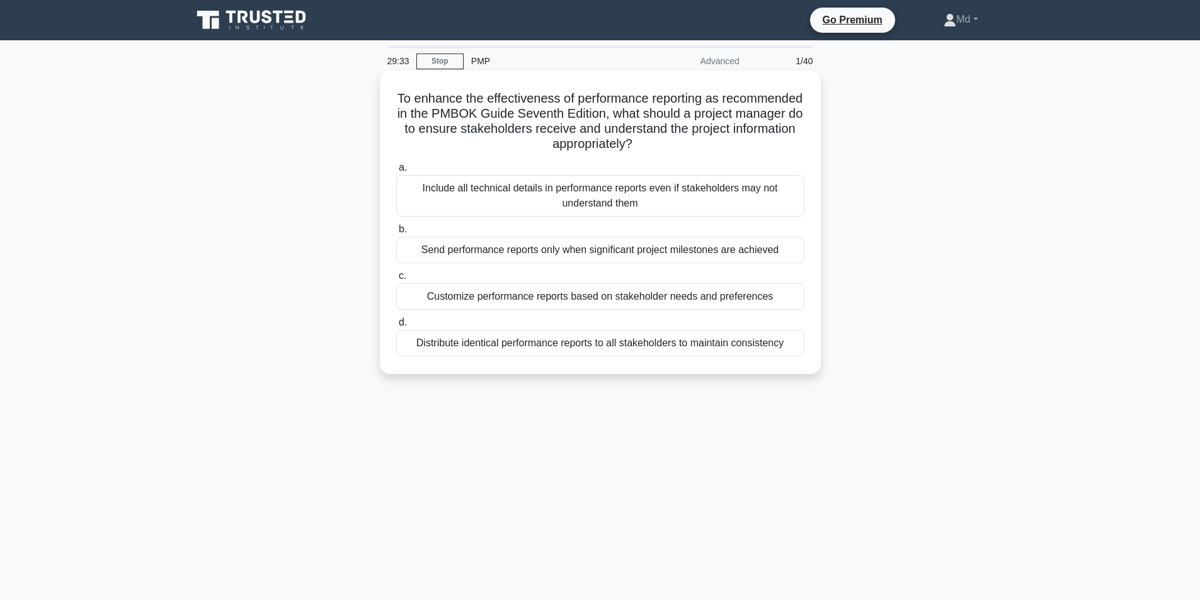
click at [633, 295] on div "Customize performance reports based on stakeholder needs and preferences" at bounding box center [600, 296] width 408 height 26
click at [396, 280] on input "c. Customize performance reports based on stakeholder needs and preferences" at bounding box center [396, 276] width 0 height 8
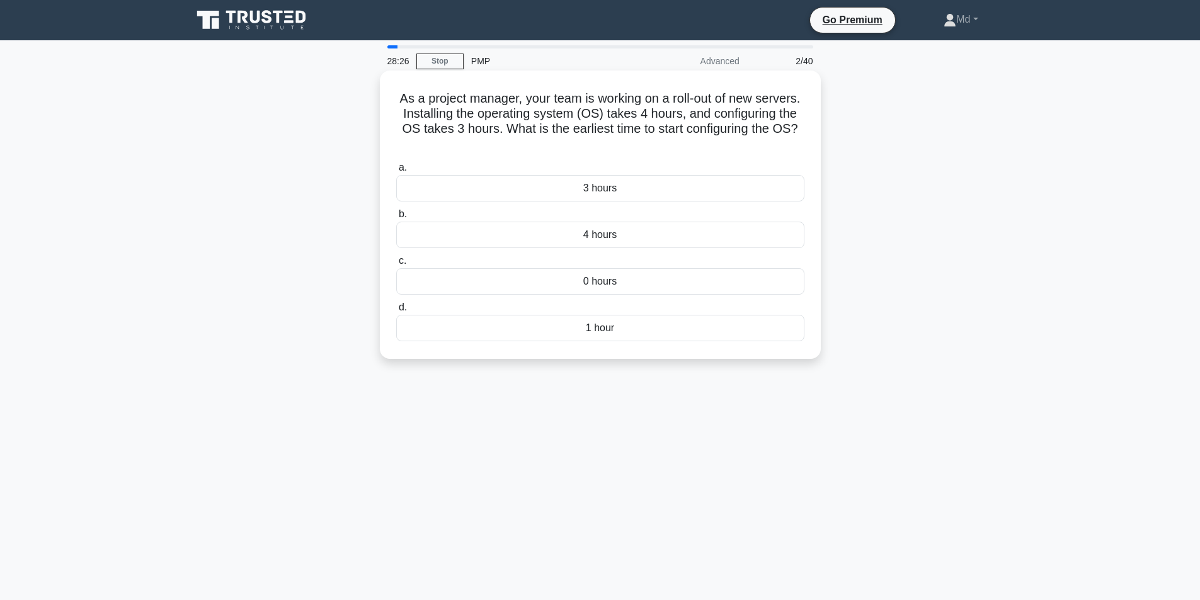
click at [588, 328] on div "1 hour" at bounding box center [600, 328] width 408 height 26
click at [396, 312] on input "d. 1 hour" at bounding box center [396, 308] width 0 height 8
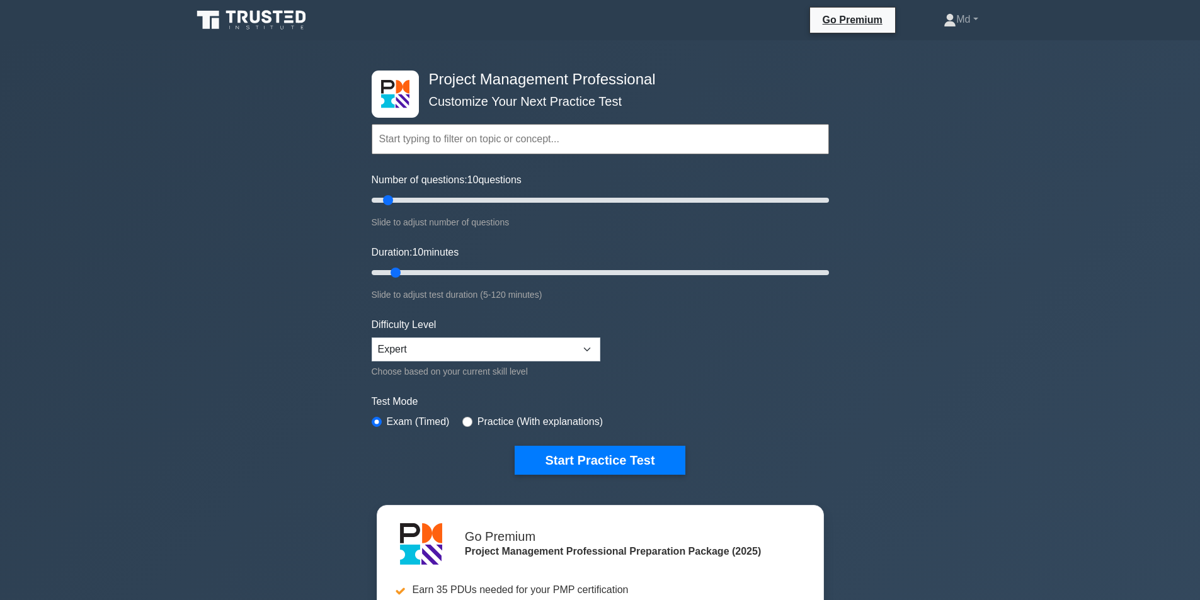
select select "English"
type input "30"
click at [431, 198] on input "Number of questions: 30 questions" at bounding box center [600, 200] width 457 height 15
click at [434, 268] on input "Duration: 10 minutes" at bounding box center [600, 272] width 457 height 15
click at [434, 273] on input "Duration: 20 minutes" at bounding box center [600, 272] width 457 height 15
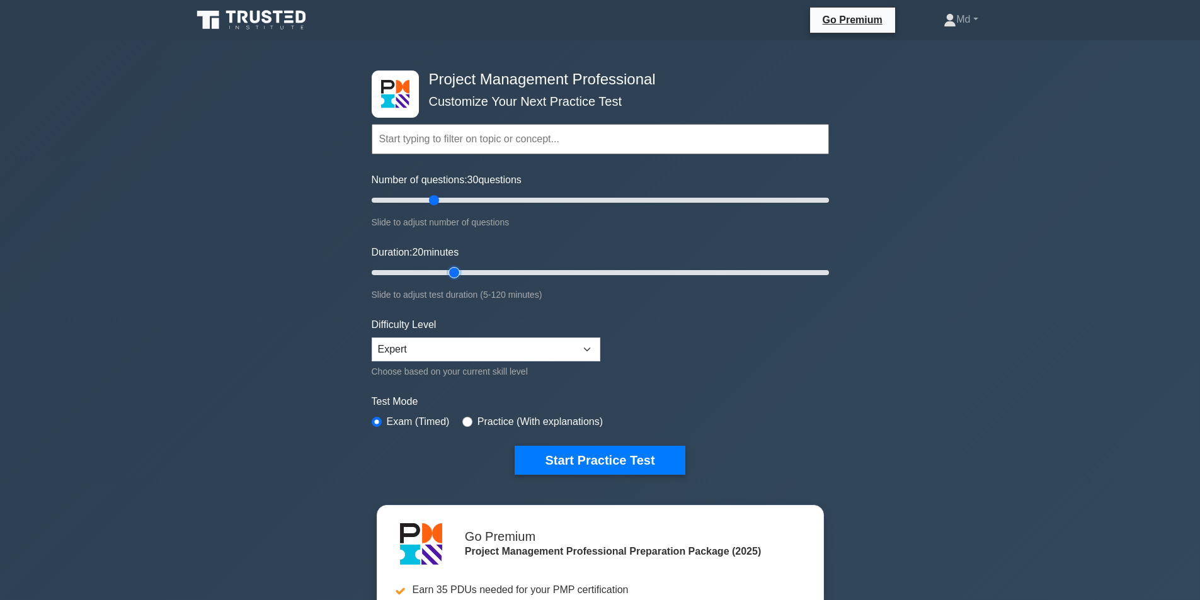
click at [447, 273] on input "Duration: 20 minutes" at bounding box center [600, 272] width 457 height 15
type input "30"
click at [466, 273] on input "Duration: 30 minutes" at bounding box center [600, 272] width 457 height 15
click at [437, 347] on select "Beginner Intermediate Expert" at bounding box center [486, 350] width 229 height 24
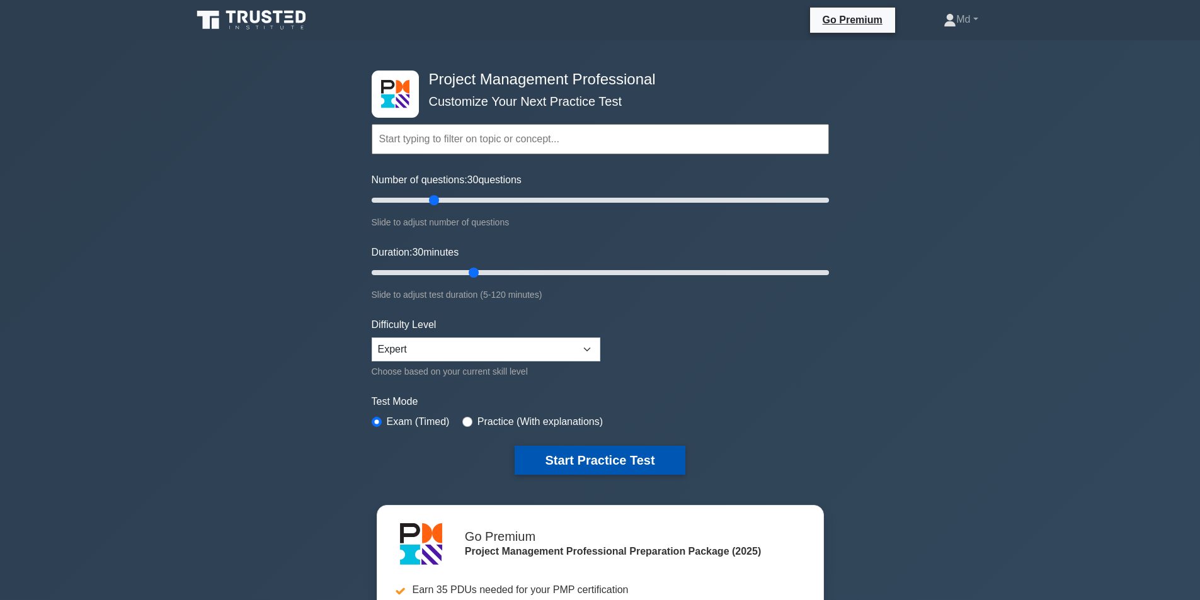
click at [622, 459] on button "Start Practice Test" at bounding box center [600, 460] width 170 height 29
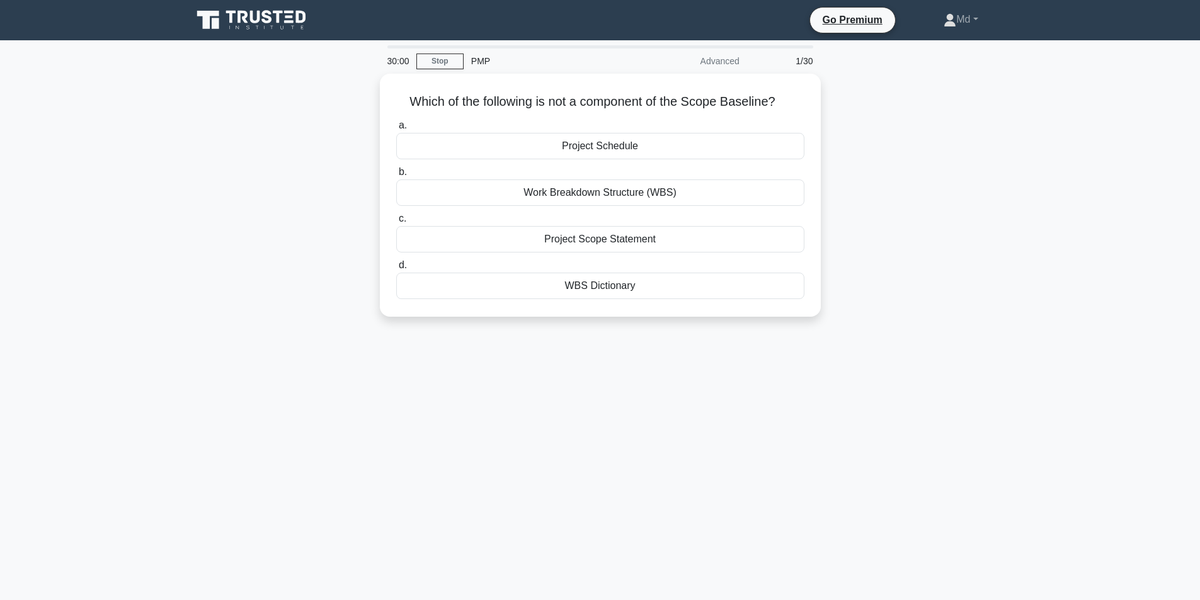
select select "English"
click at [592, 285] on div "WBS Dictionary" at bounding box center [600, 283] width 408 height 26
click at [396, 266] on input "d. WBS Dictionary" at bounding box center [396, 262] width 0 height 8
